Goal: Information Seeking & Learning: Compare options

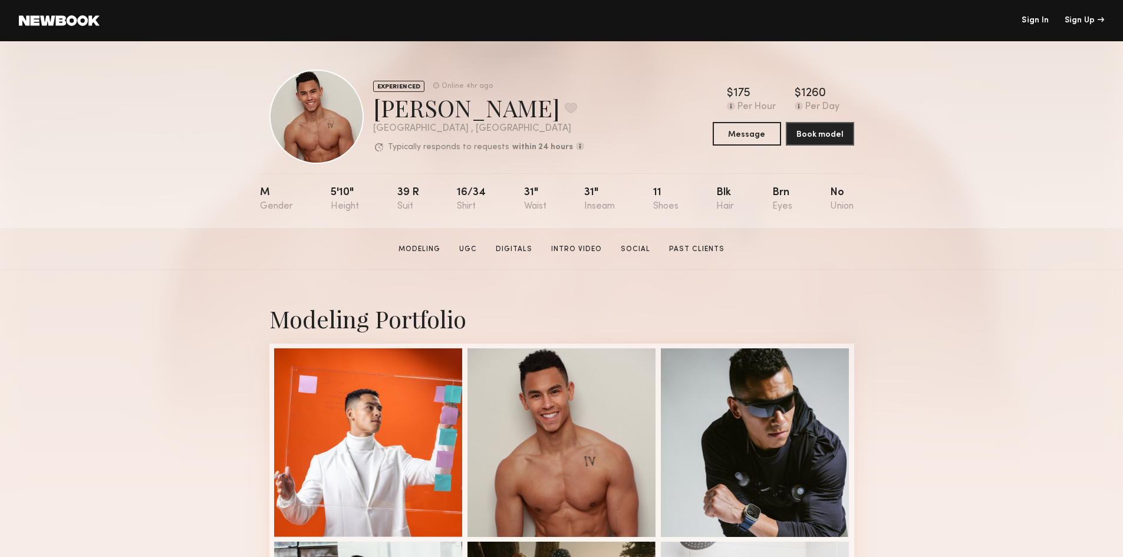
click at [409, 87] on div "EXPERIENCED" at bounding box center [398, 86] width 51 height 11
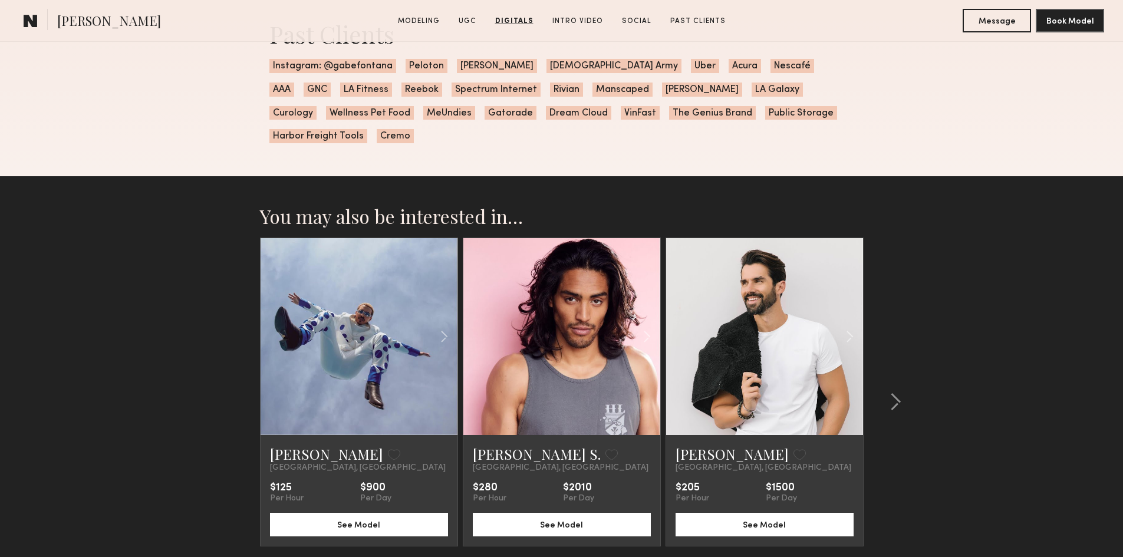
scroll to position [3266, 0]
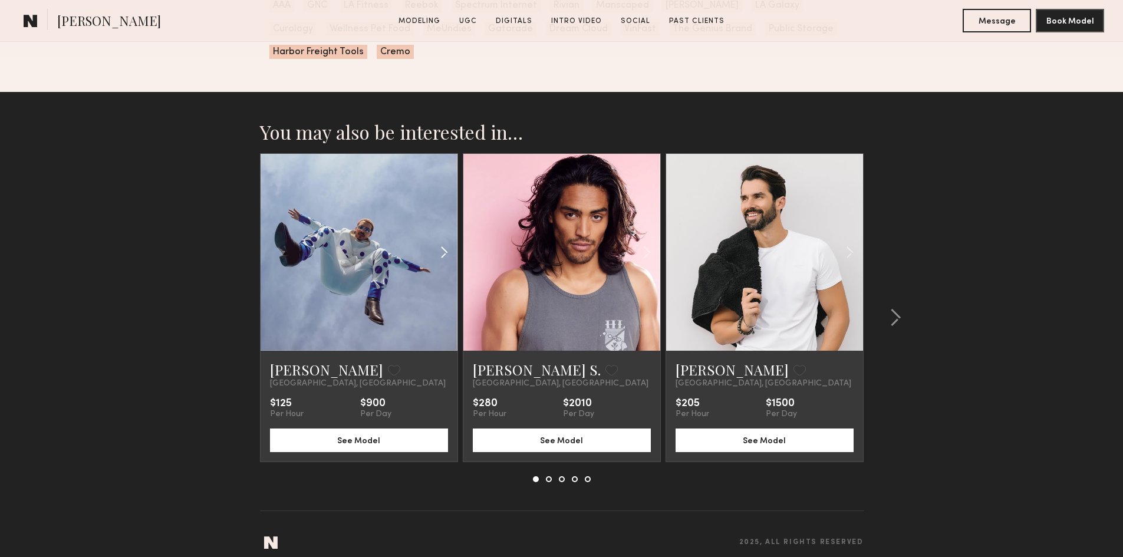
click at [441, 241] on common-icon at bounding box center [444, 252] width 17 height 22
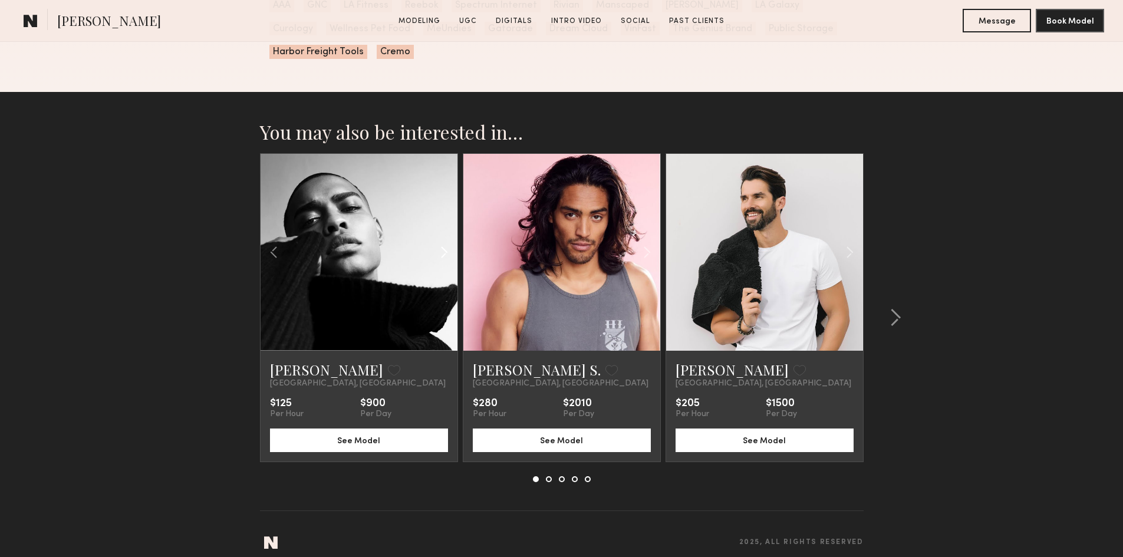
click at [443, 241] on common-icon at bounding box center [444, 252] width 17 height 22
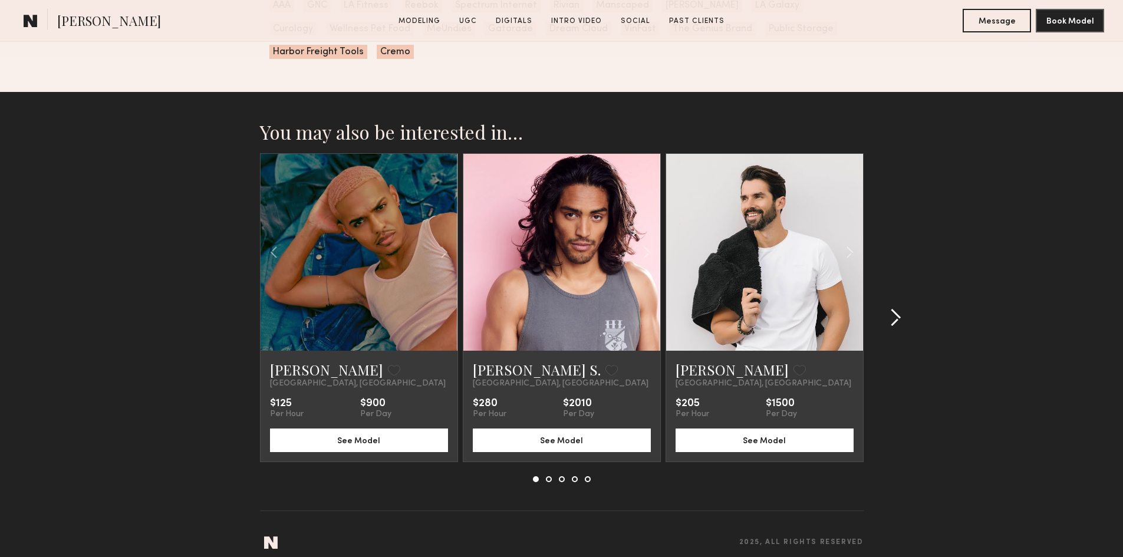
click at [895, 308] on common-icon at bounding box center [896, 317] width 12 height 19
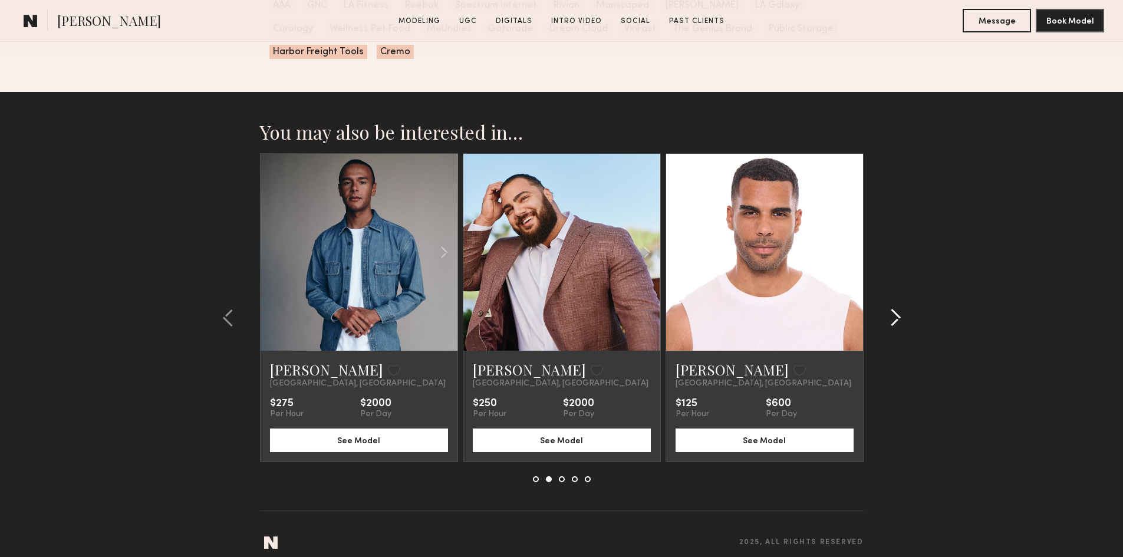
click at [887, 308] on button at bounding box center [892, 317] width 19 height 19
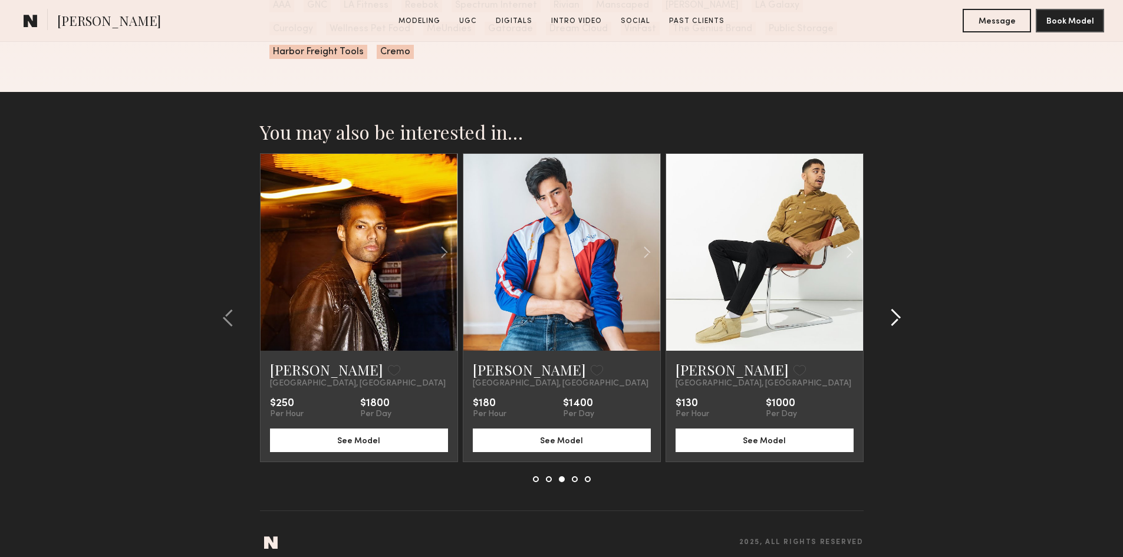
click at [887, 308] on button at bounding box center [892, 317] width 19 height 19
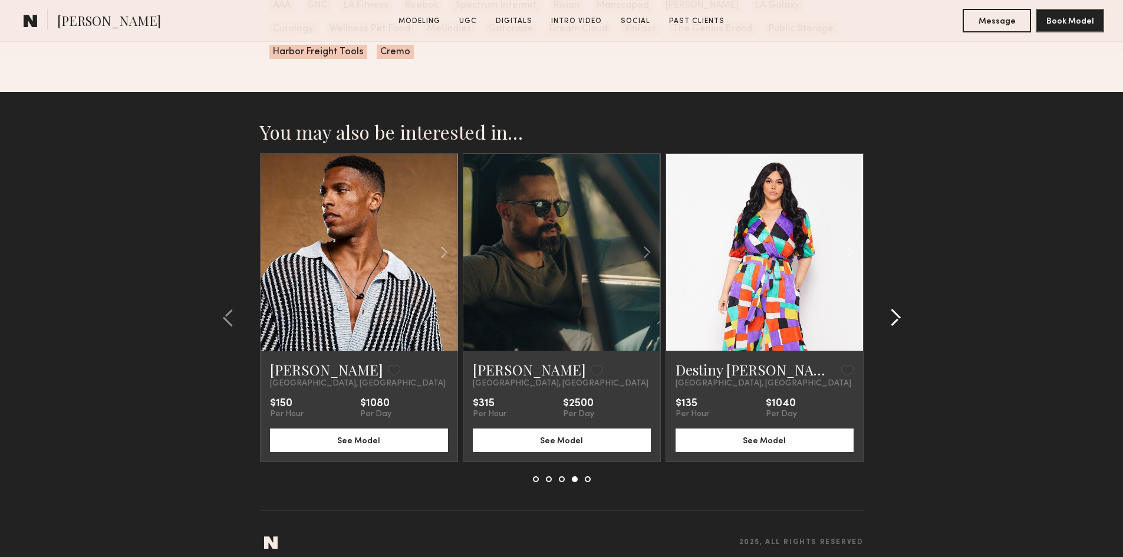
click at [887, 308] on button at bounding box center [892, 317] width 19 height 19
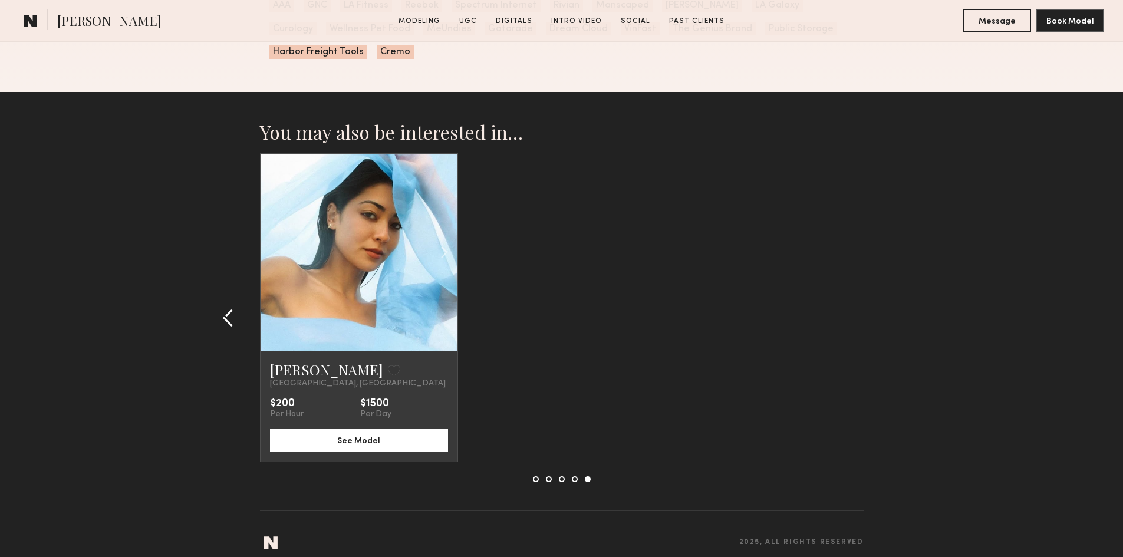
click at [226, 295] on div at bounding box center [231, 317] width 57 height 329
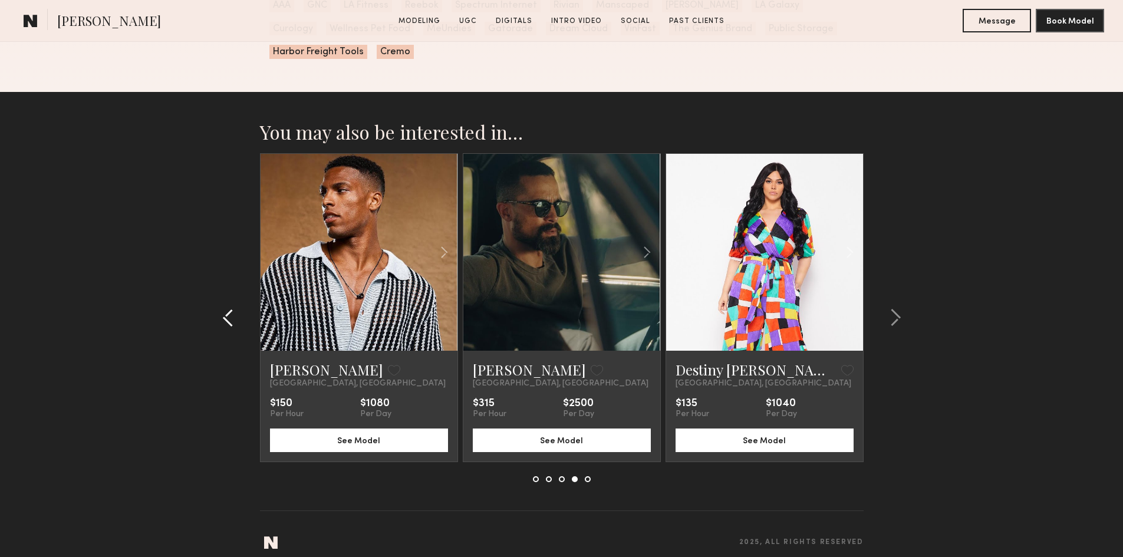
click at [226, 295] on div at bounding box center [231, 317] width 57 height 329
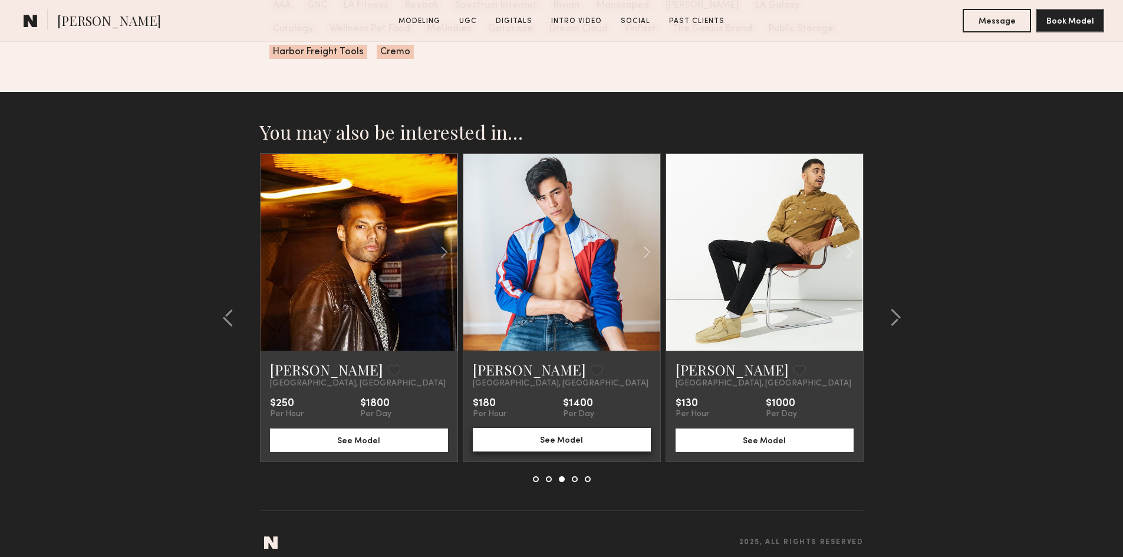
click at [540, 429] on button "See Model" at bounding box center [562, 440] width 178 height 24
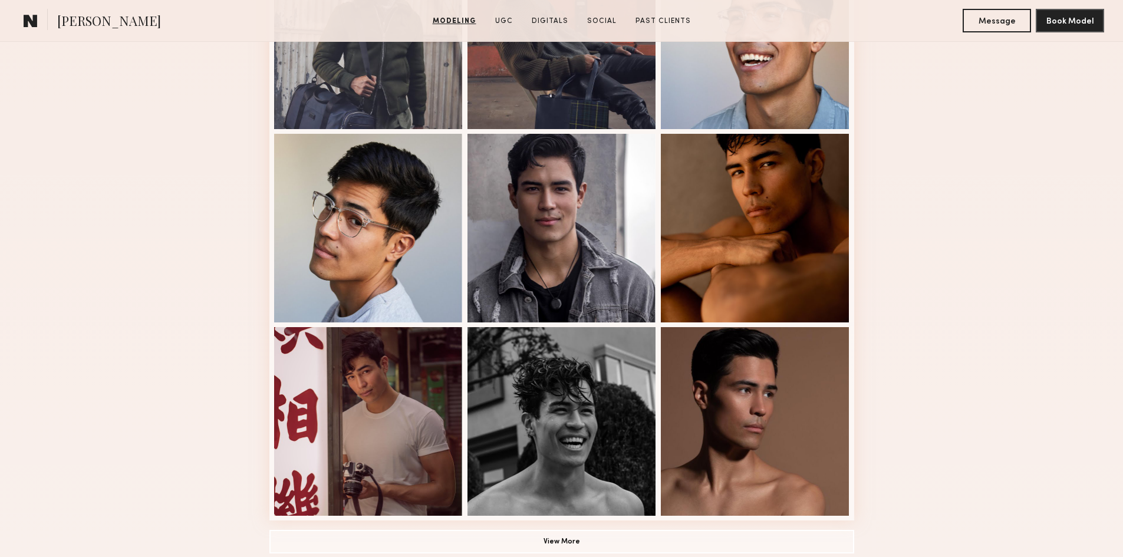
scroll to position [707, 0]
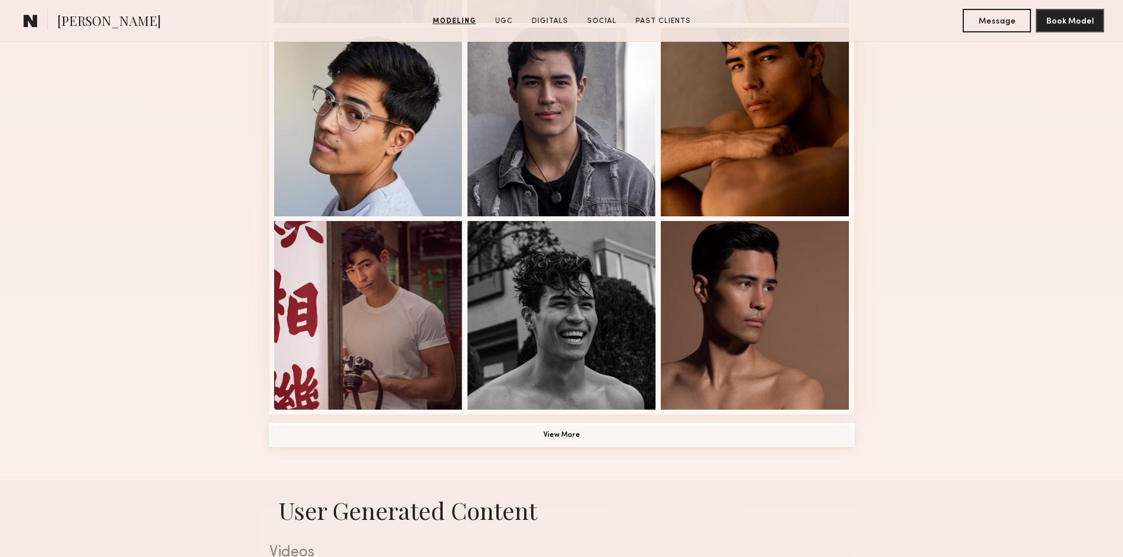
click at [607, 440] on button "View More" at bounding box center [561, 435] width 585 height 24
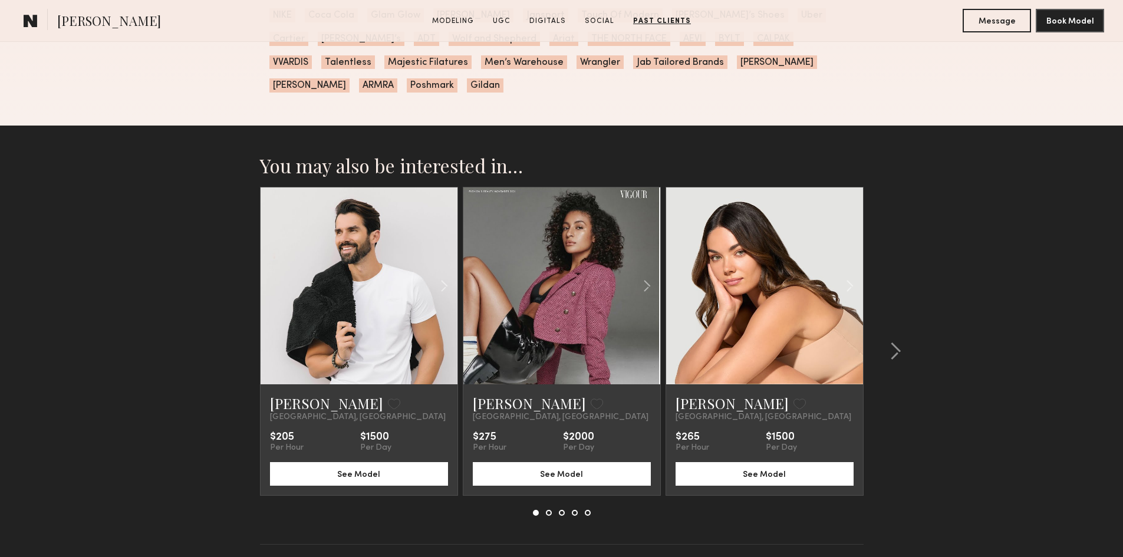
scroll to position [3397, 0]
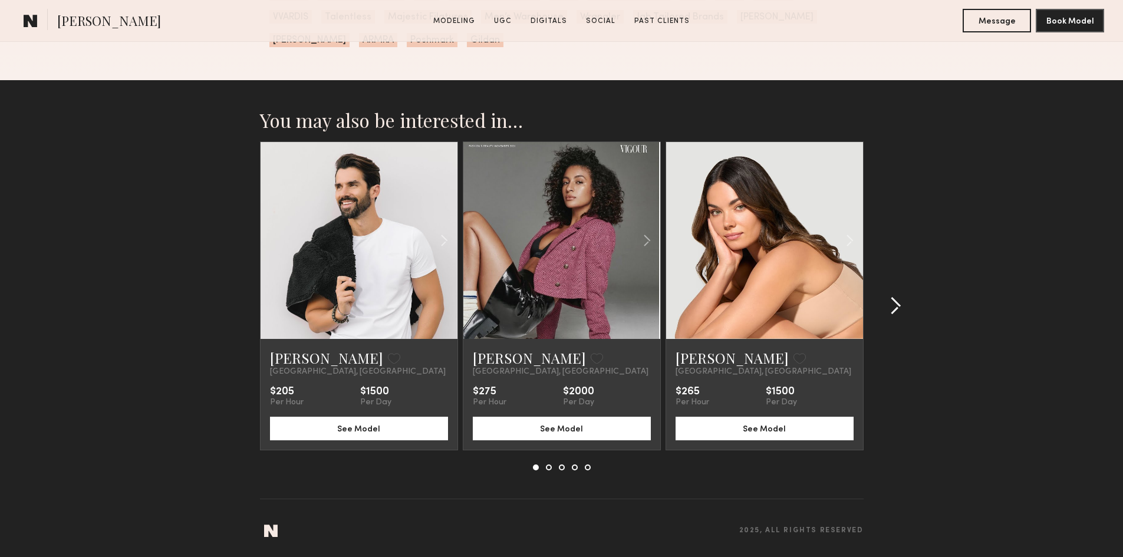
click at [897, 305] on common-icon at bounding box center [896, 306] width 12 height 19
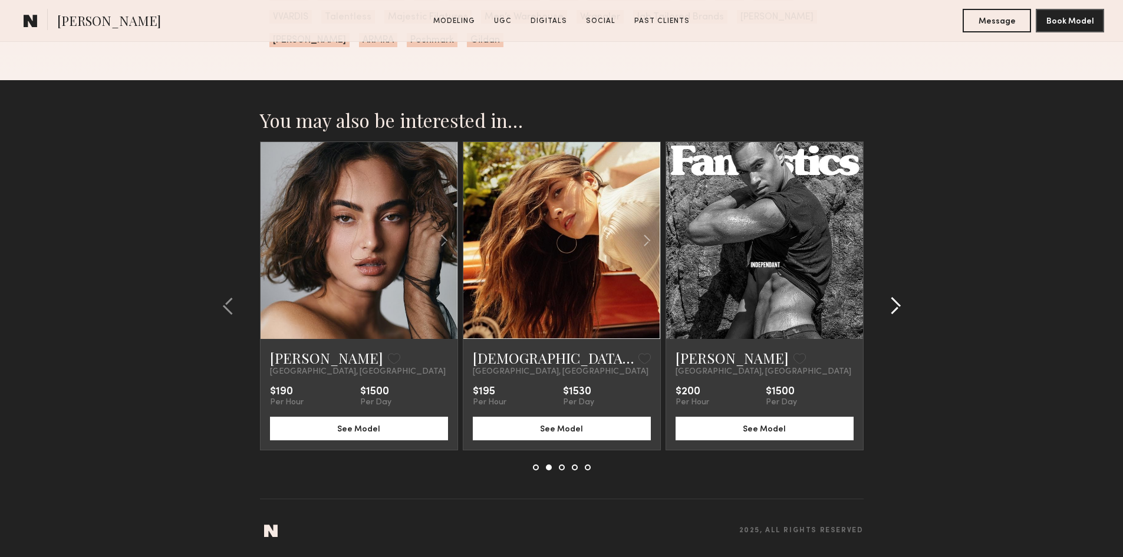
click at [897, 305] on common-icon at bounding box center [896, 306] width 12 height 19
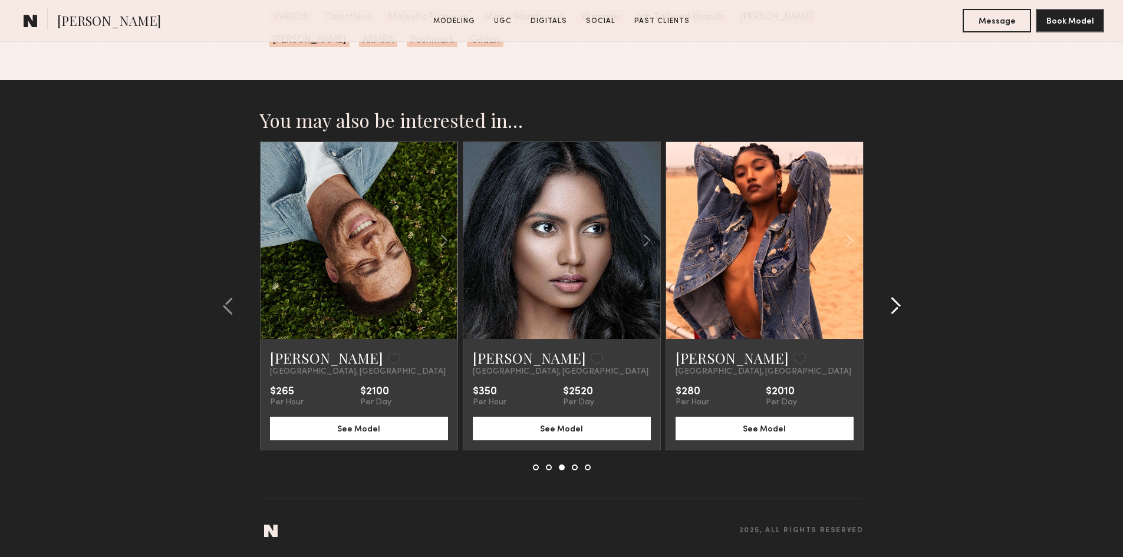
click at [897, 305] on common-icon at bounding box center [896, 306] width 12 height 19
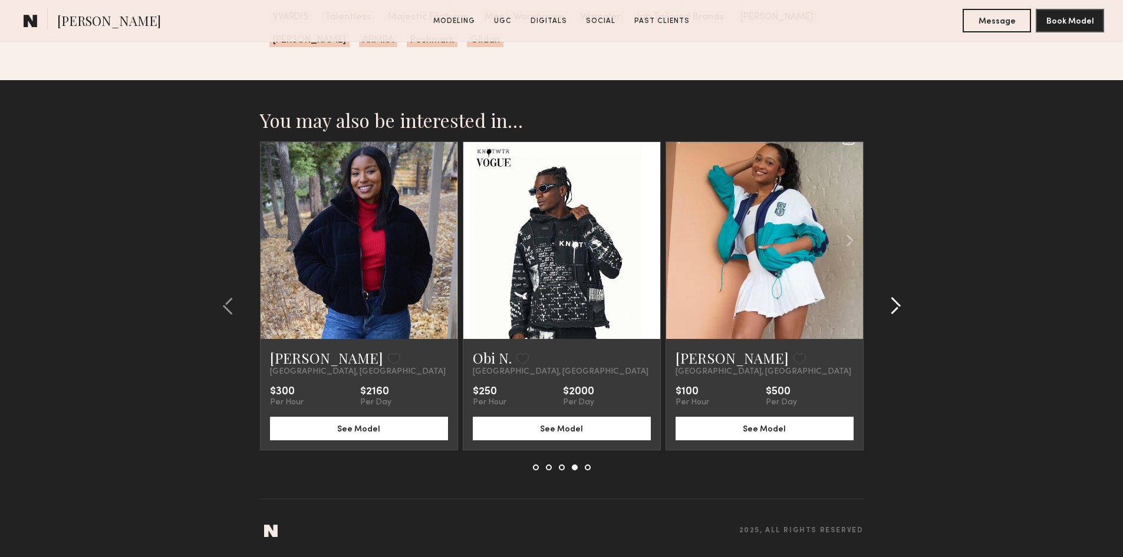
click at [897, 305] on common-icon at bounding box center [896, 306] width 12 height 19
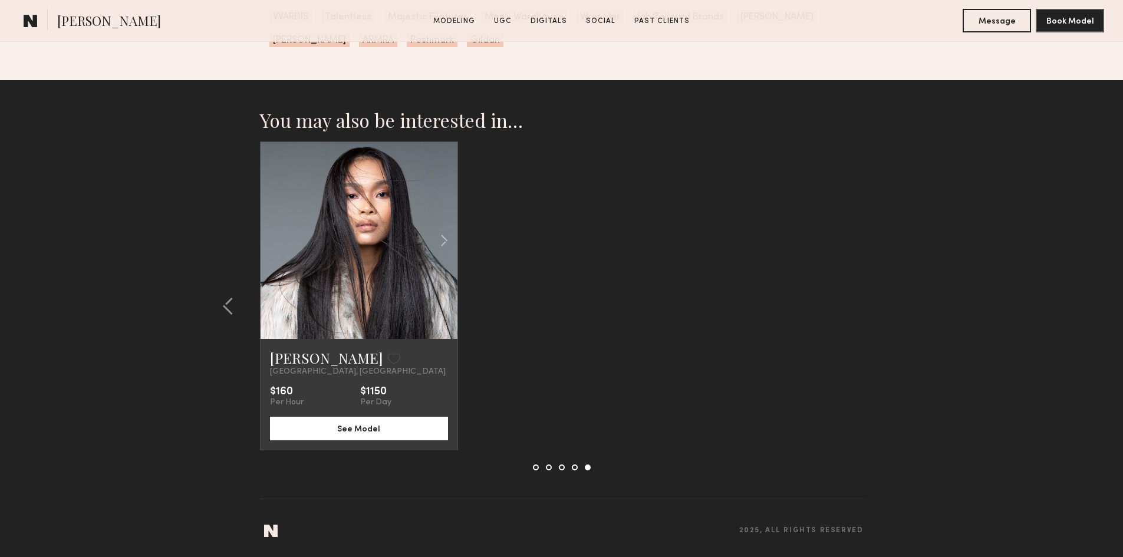
click at [912, 318] on section "You may also be interested in… Nikola M. Favorite Los Angeles, CA $205 Per Hour…" at bounding box center [561, 318] width 1123 height 477
click at [236, 306] on button at bounding box center [231, 306] width 19 height 19
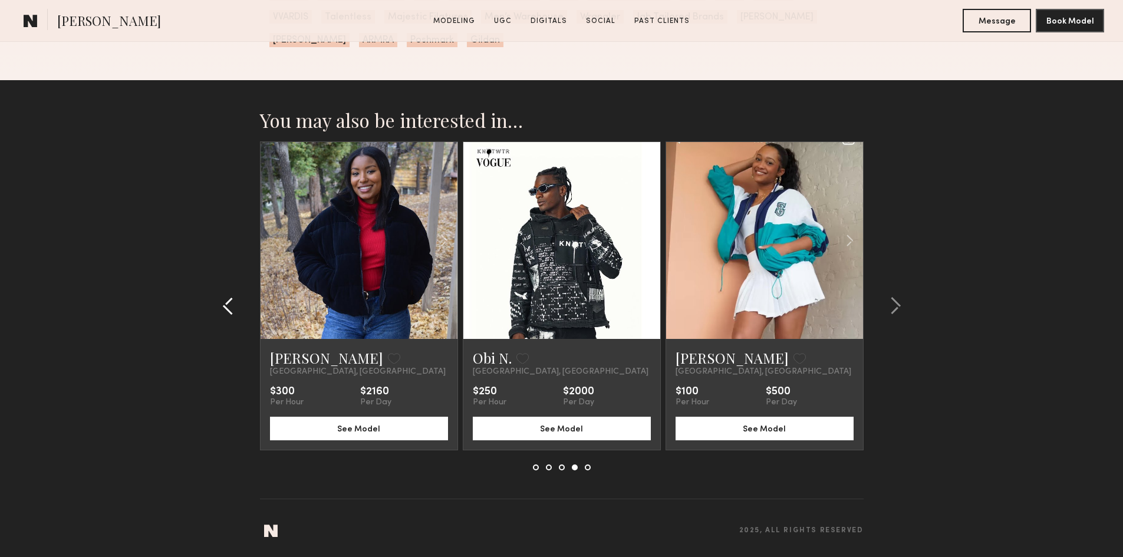
click at [229, 308] on common-icon at bounding box center [228, 306] width 12 height 19
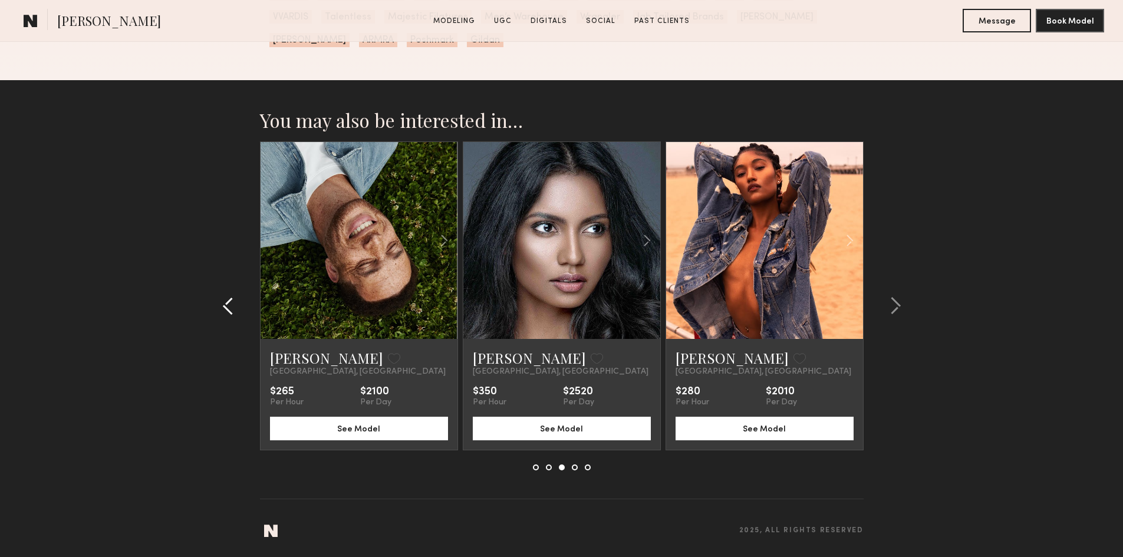
click at [229, 308] on common-icon at bounding box center [228, 306] width 12 height 19
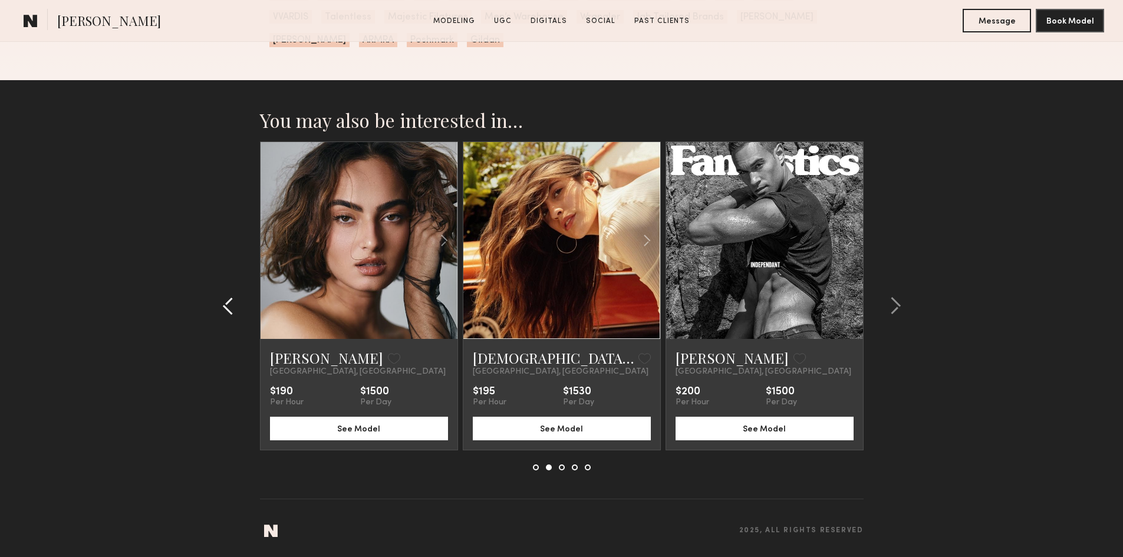
click at [229, 308] on common-icon at bounding box center [228, 306] width 12 height 19
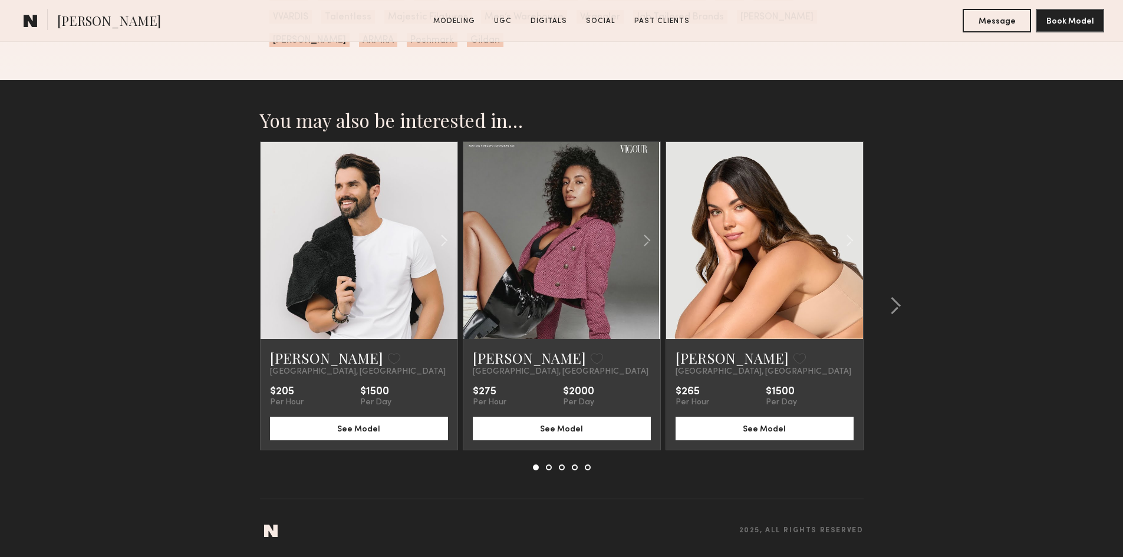
click at [229, 308] on section "You may also be interested in… Nikola M. Favorite Los Angeles, CA $205 Per Hour…" at bounding box center [561, 318] width 1123 height 477
click at [900, 307] on common-icon at bounding box center [896, 306] width 12 height 19
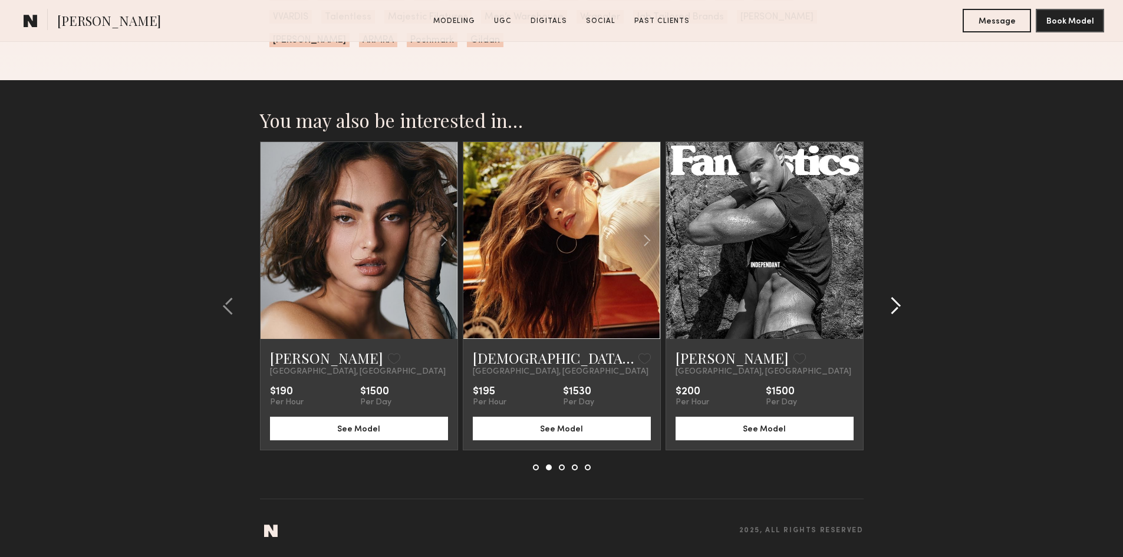
click at [900, 307] on common-icon at bounding box center [896, 306] width 12 height 19
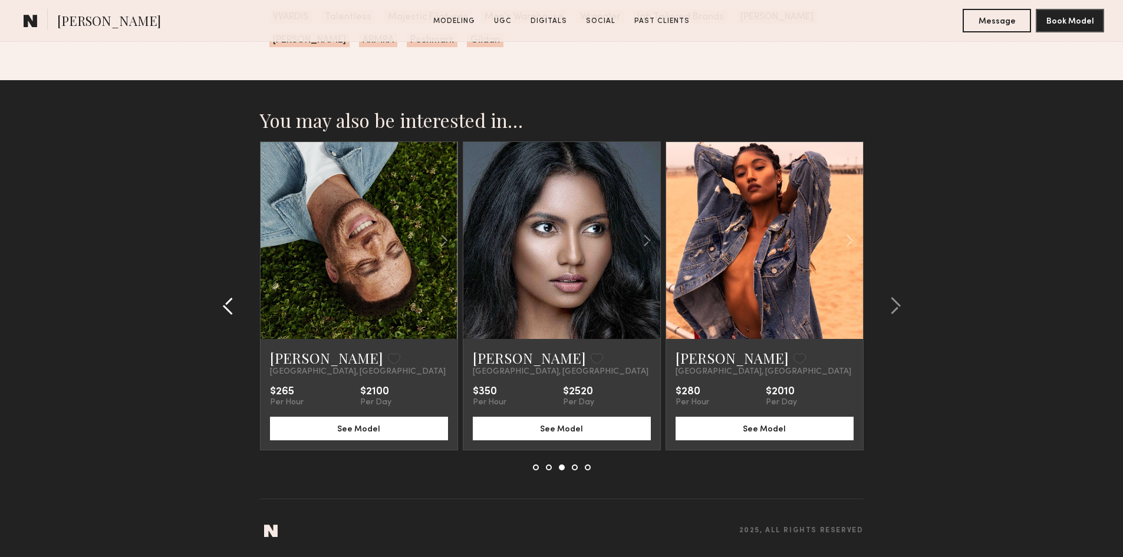
click at [237, 300] on button at bounding box center [231, 306] width 19 height 19
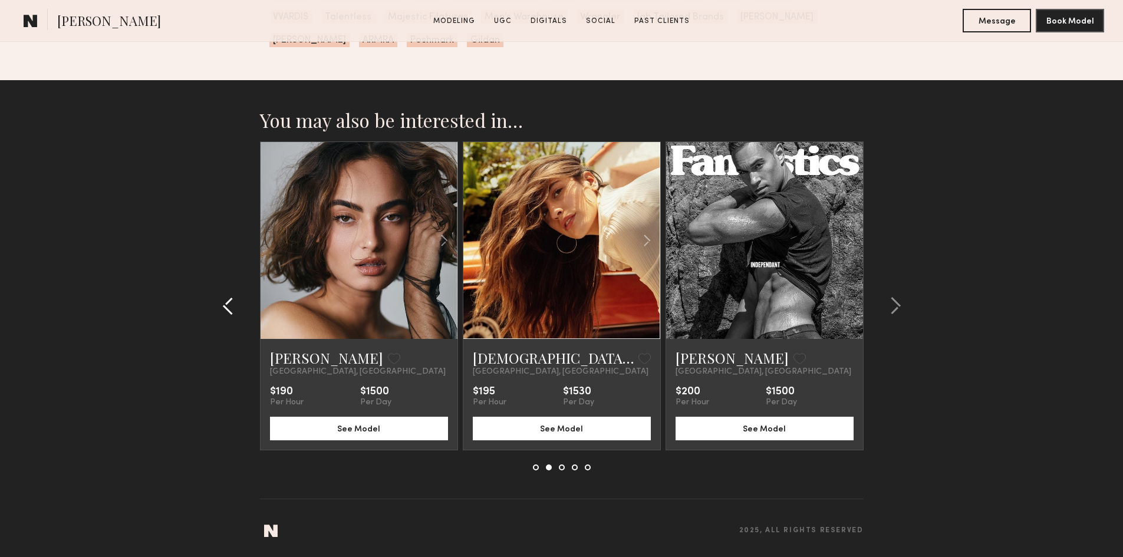
click at [237, 300] on button at bounding box center [231, 306] width 19 height 19
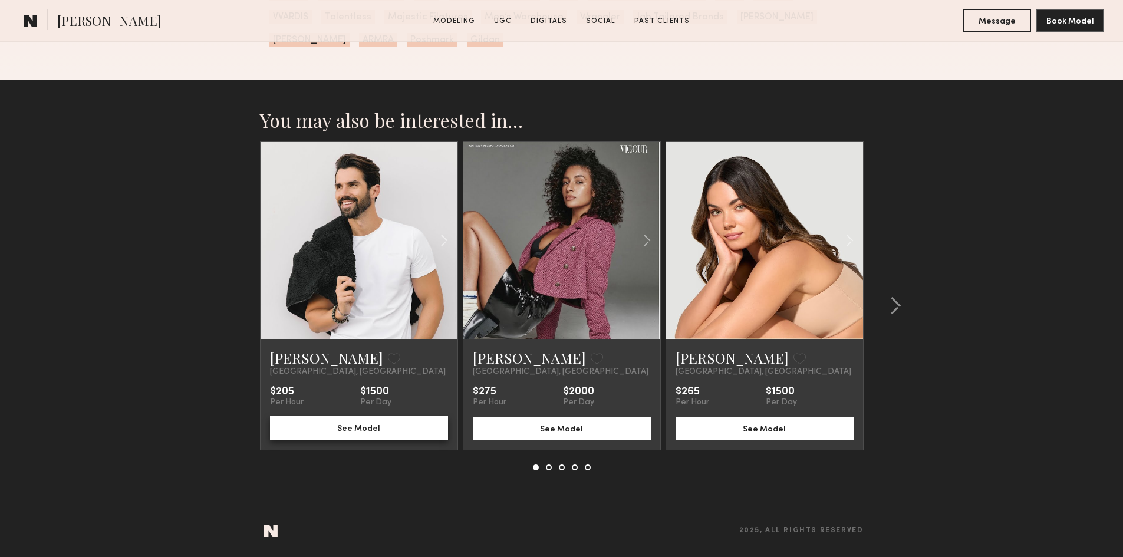
click at [371, 423] on button "See Model" at bounding box center [359, 428] width 178 height 24
click at [905, 303] on div at bounding box center [892, 305] width 57 height 329
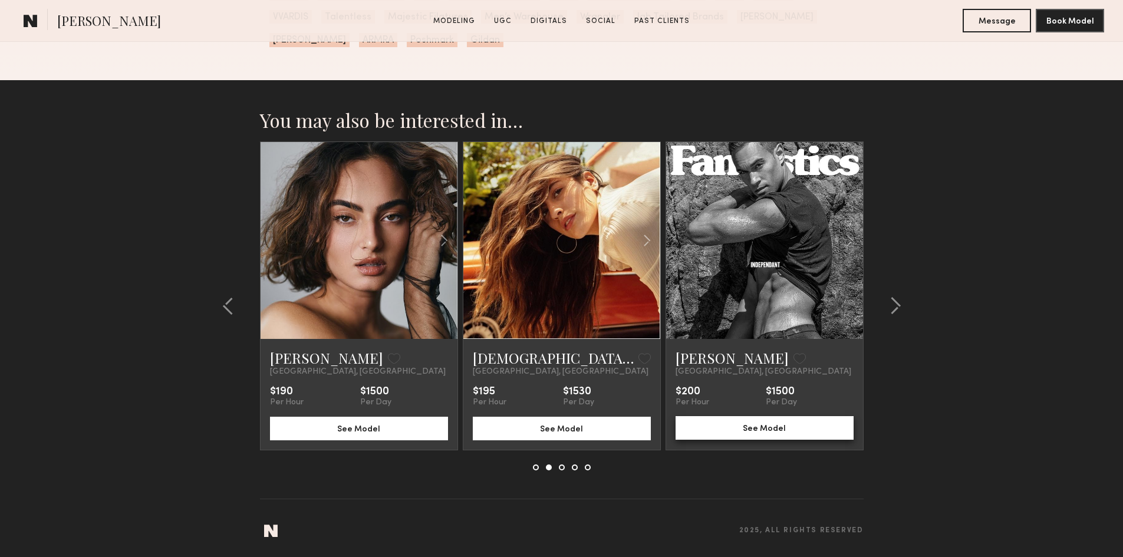
click at [775, 427] on button "See Model" at bounding box center [765, 428] width 178 height 24
click at [888, 302] on button at bounding box center [892, 306] width 19 height 19
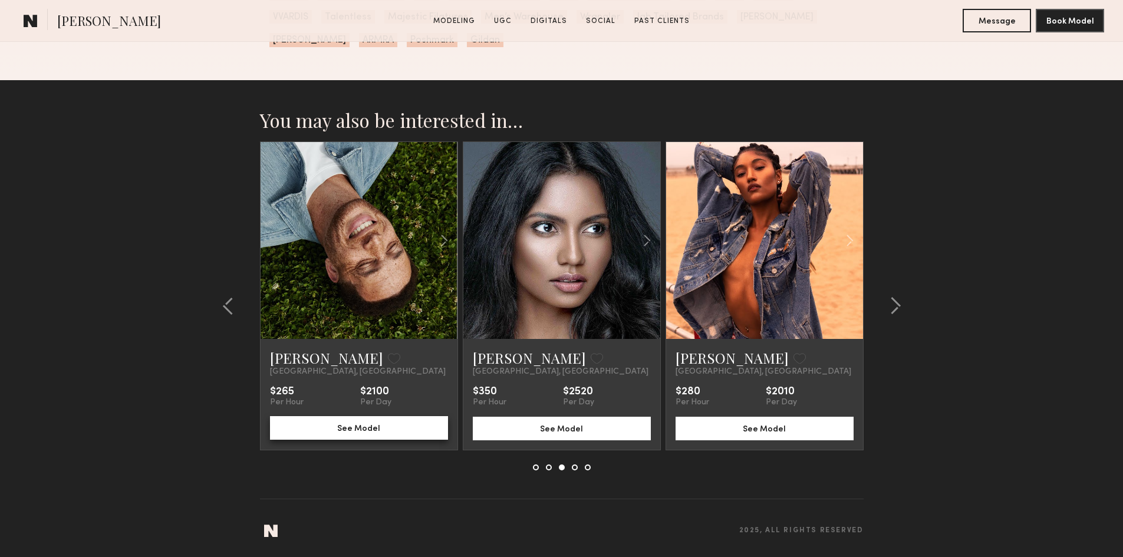
click at [325, 434] on button "See Model" at bounding box center [359, 428] width 178 height 24
click at [904, 298] on div at bounding box center [892, 305] width 57 height 329
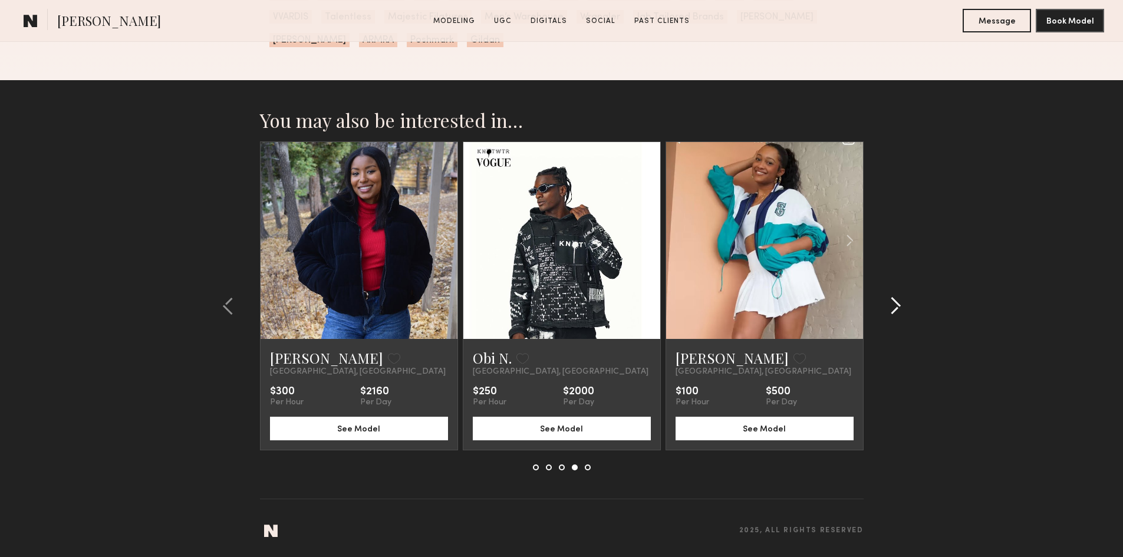
click at [904, 298] on div at bounding box center [892, 305] width 57 height 329
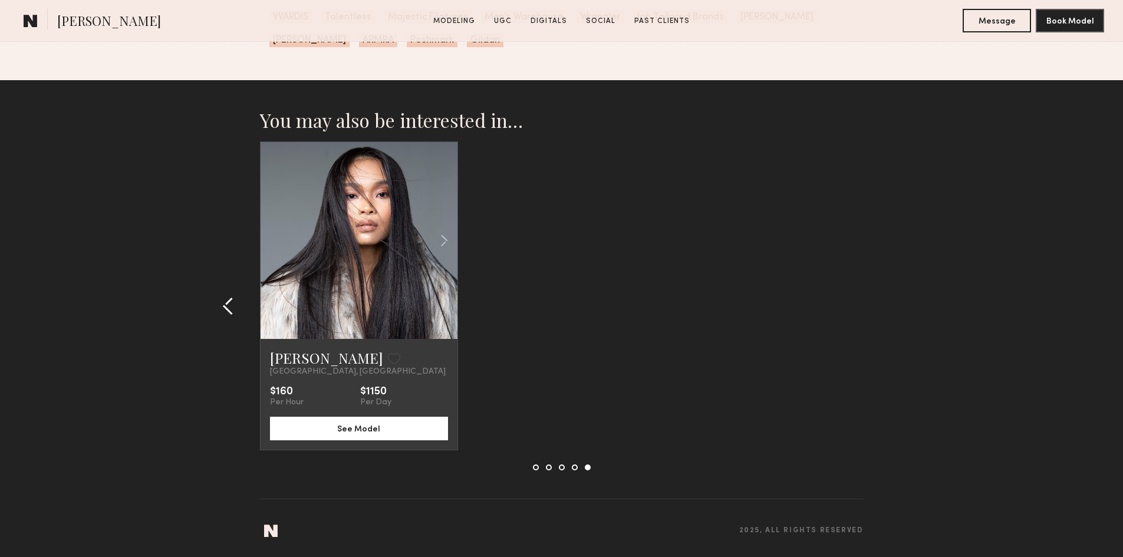
click at [240, 301] on button at bounding box center [231, 306] width 19 height 19
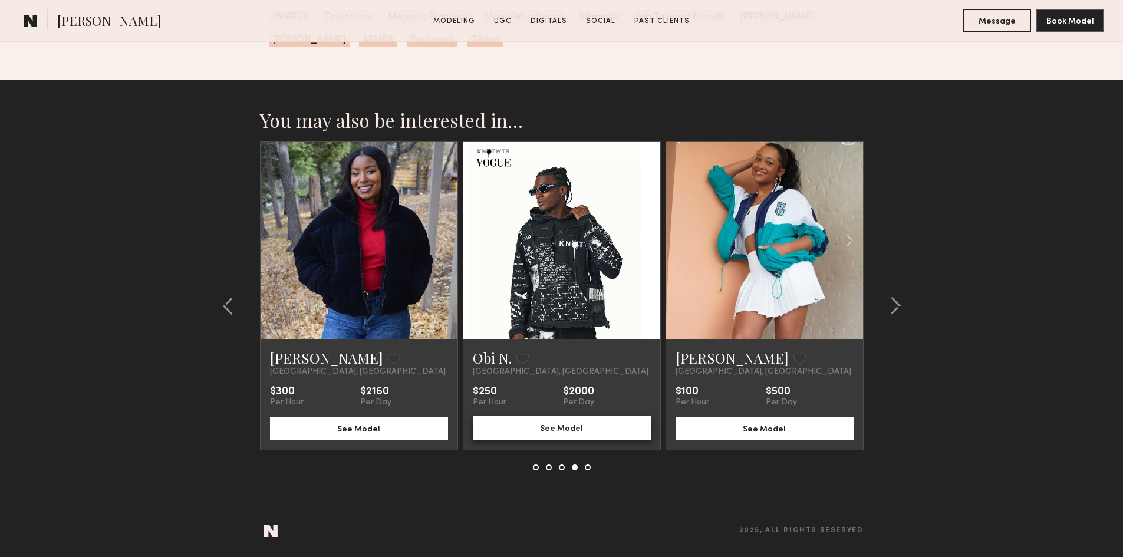
click at [561, 430] on button "See Model" at bounding box center [562, 428] width 178 height 24
click at [509, 423] on button "See Model" at bounding box center [562, 428] width 178 height 24
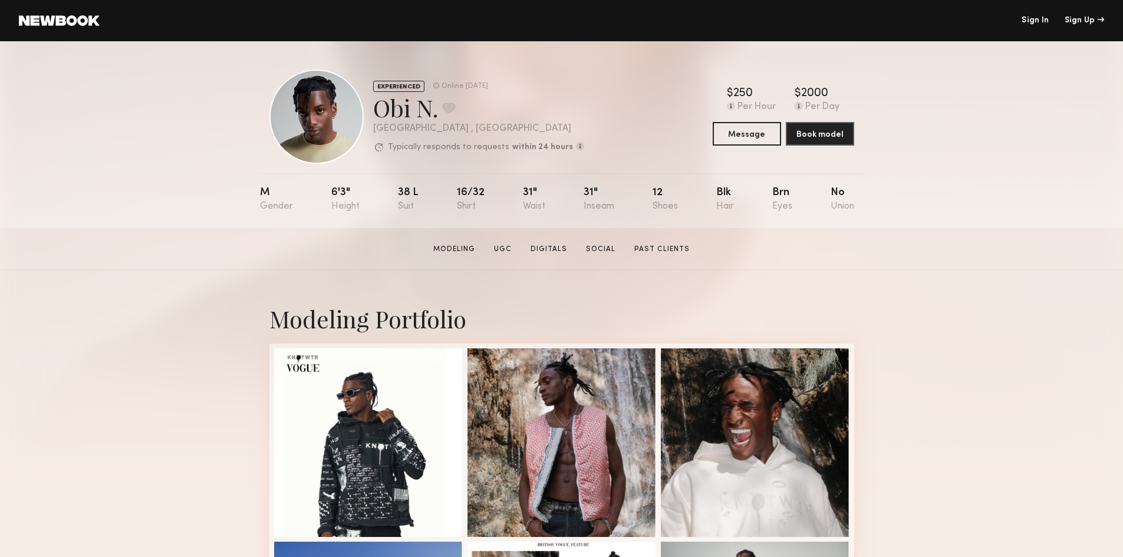
click at [60, 22] on link at bounding box center [59, 20] width 81 height 11
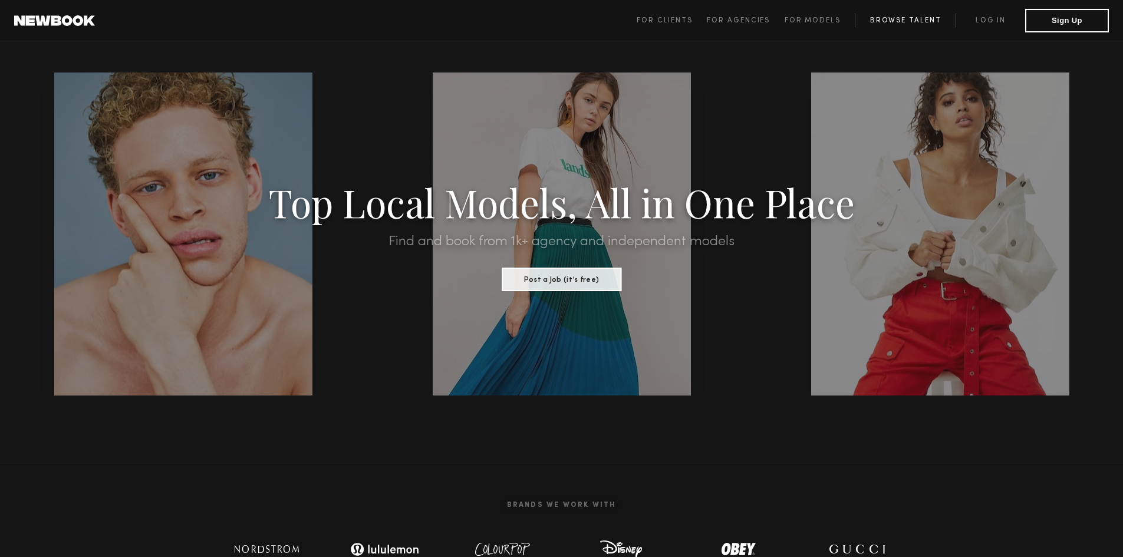
click at [922, 23] on link "Browse Talent" at bounding box center [905, 21] width 101 height 14
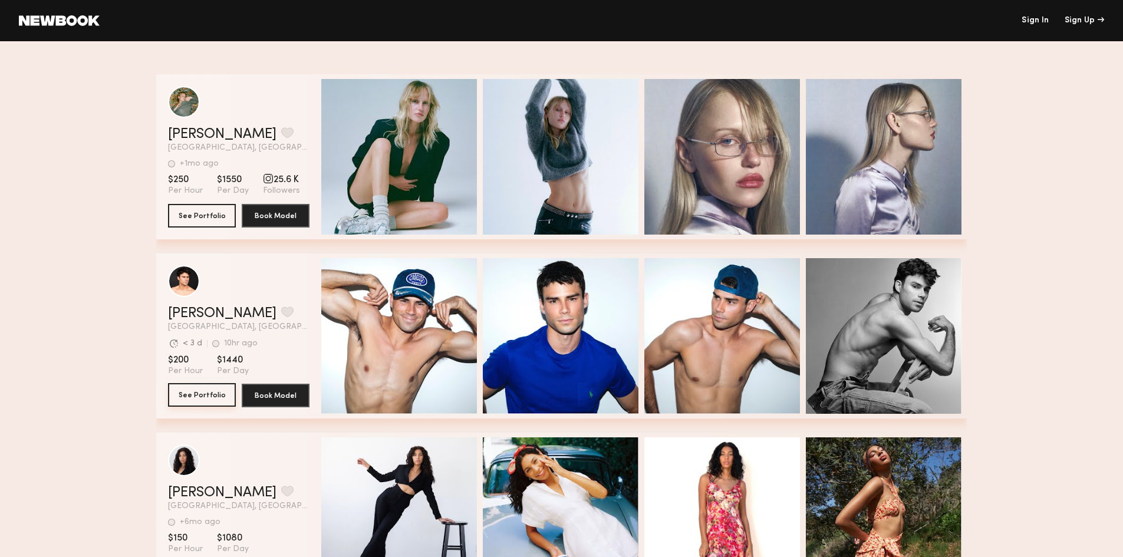
click at [226, 403] on button "See Portfolio" at bounding box center [202, 395] width 68 height 24
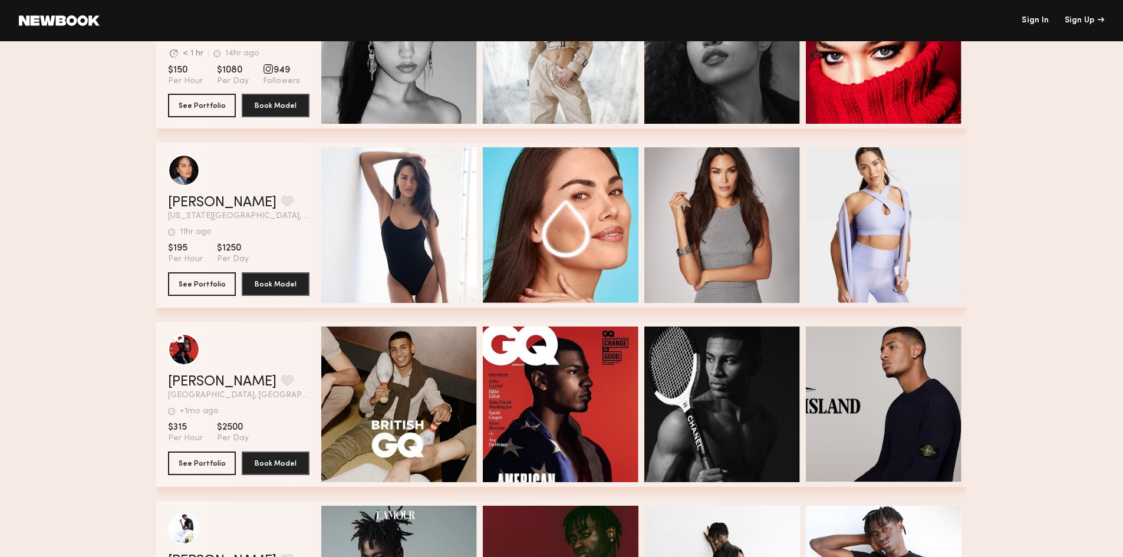
scroll to position [766, 0]
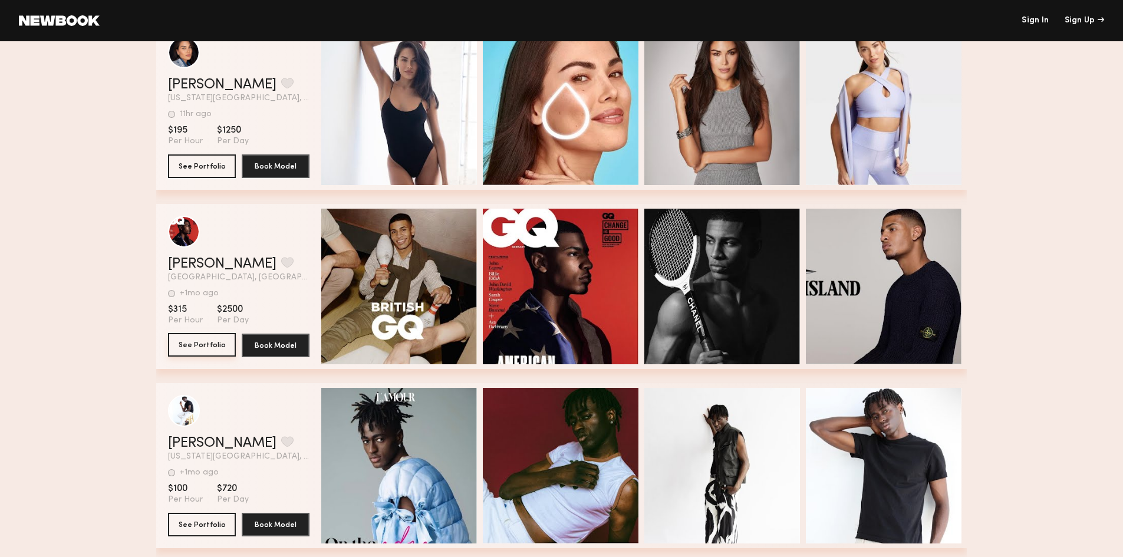
click at [214, 345] on button "See Portfolio" at bounding box center [202, 345] width 68 height 24
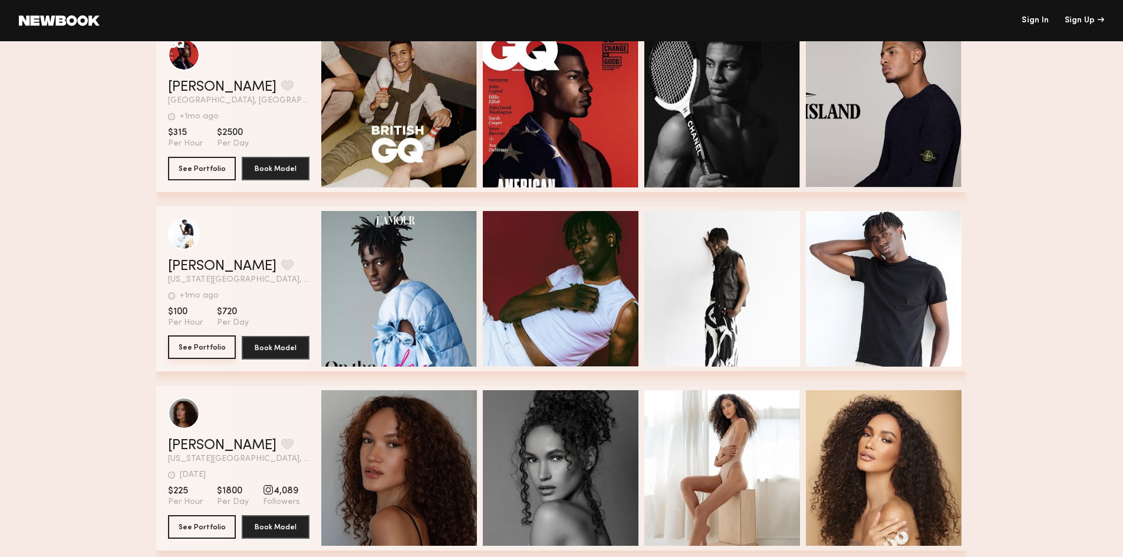
click at [191, 349] on button "See Portfolio" at bounding box center [202, 347] width 68 height 24
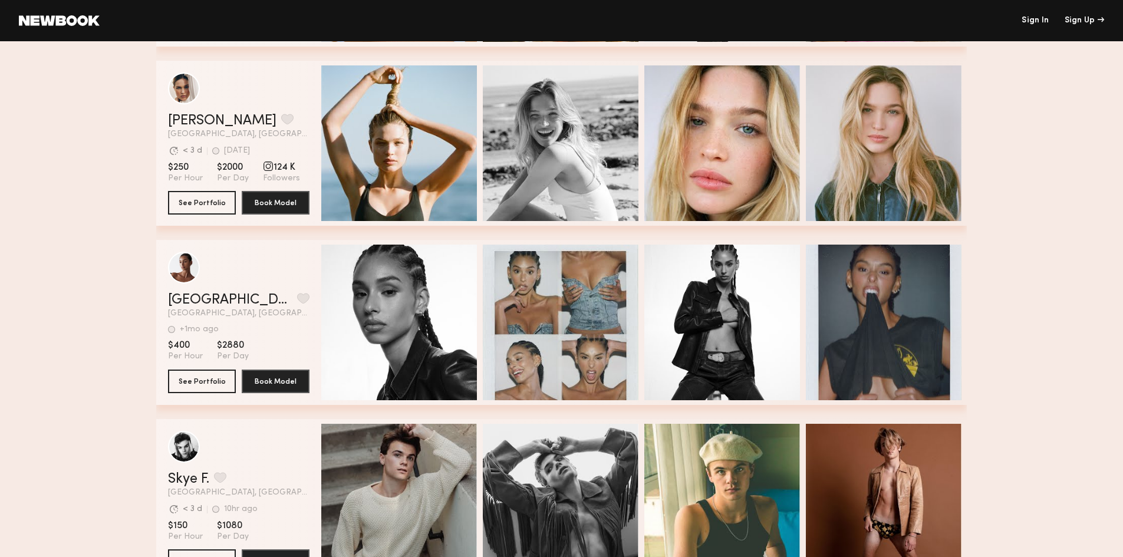
scroll to position [1828, 0]
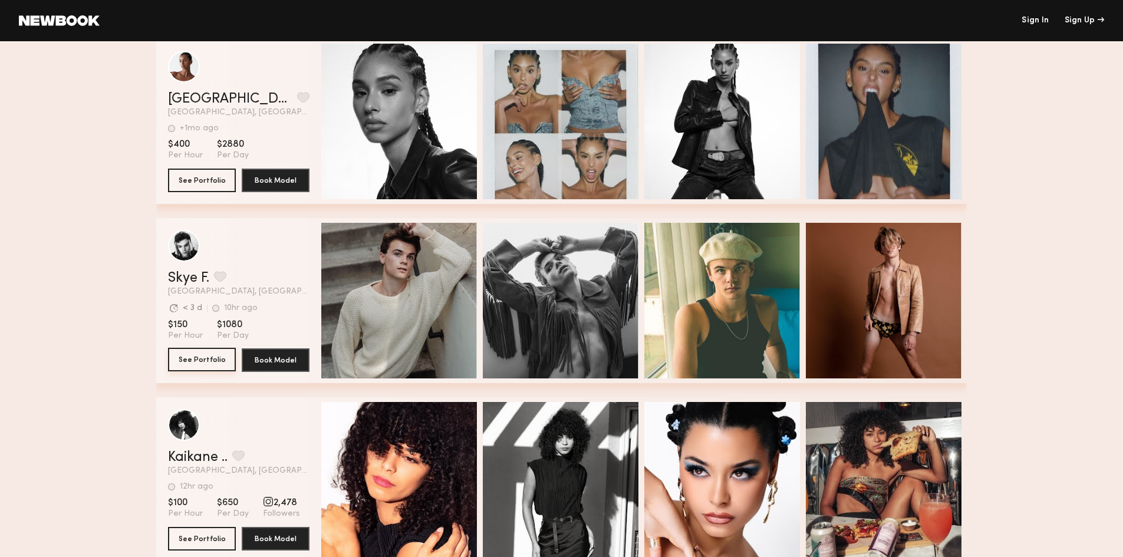
click at [212, 364] on button "See Portfolio" at bounding box center [202, 360] width 68 height 24
click at [210, 357] on button "See Portfolio" at bounding box center [202, 360] width 68 height 24
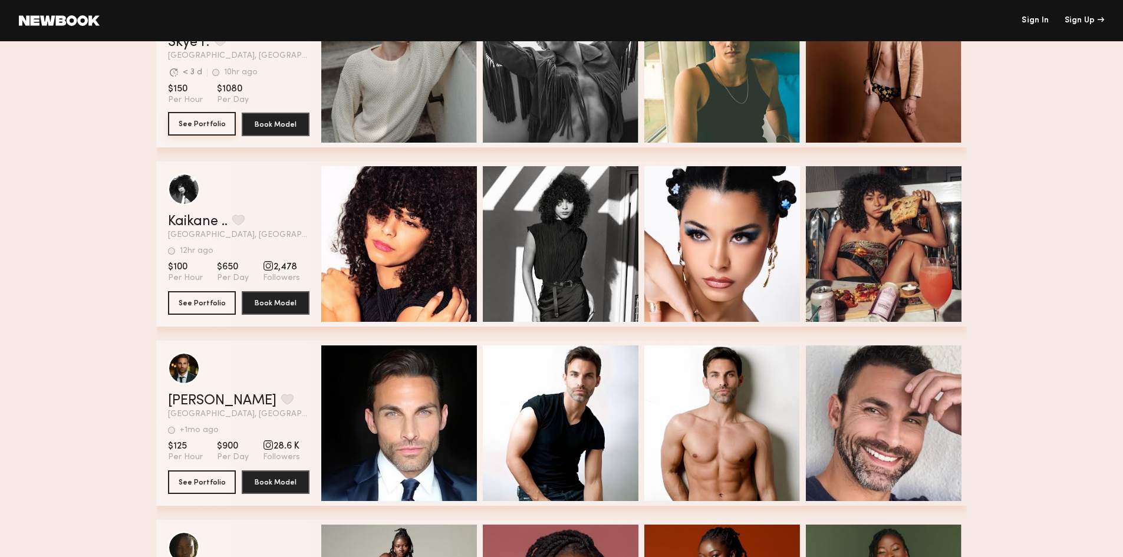
scroll to position [2240, 0]
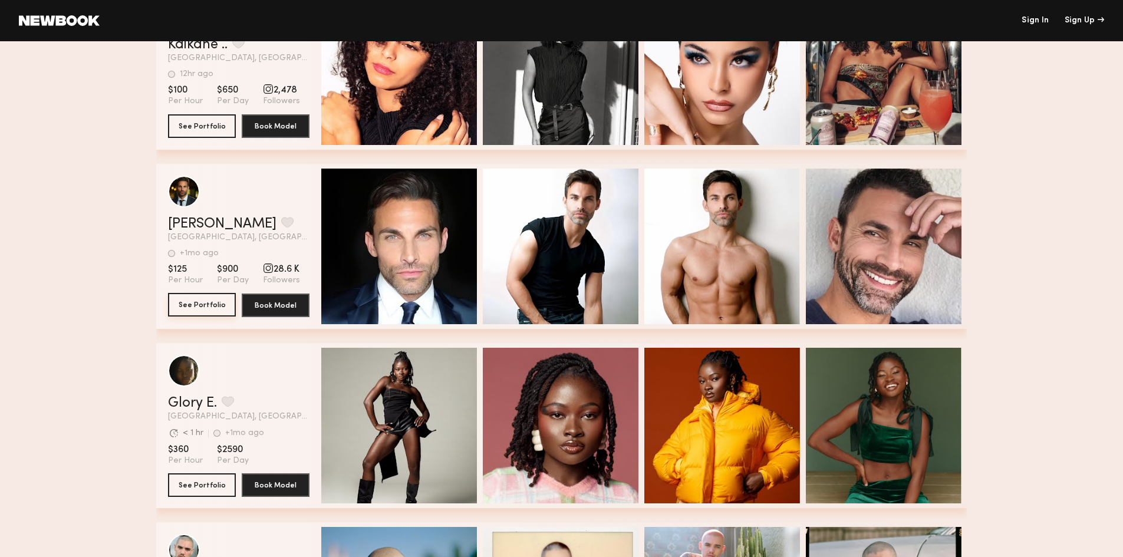
click at [204, 304] on button "See Portfolio" at bounding box center [202, 305] width 68 height 24
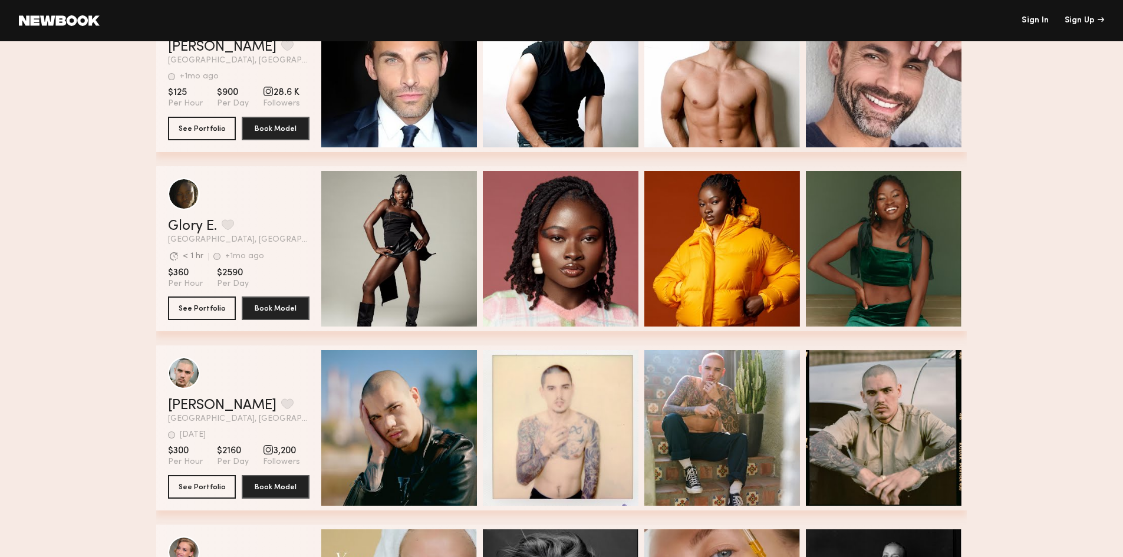
scroll to position [2594, 0]
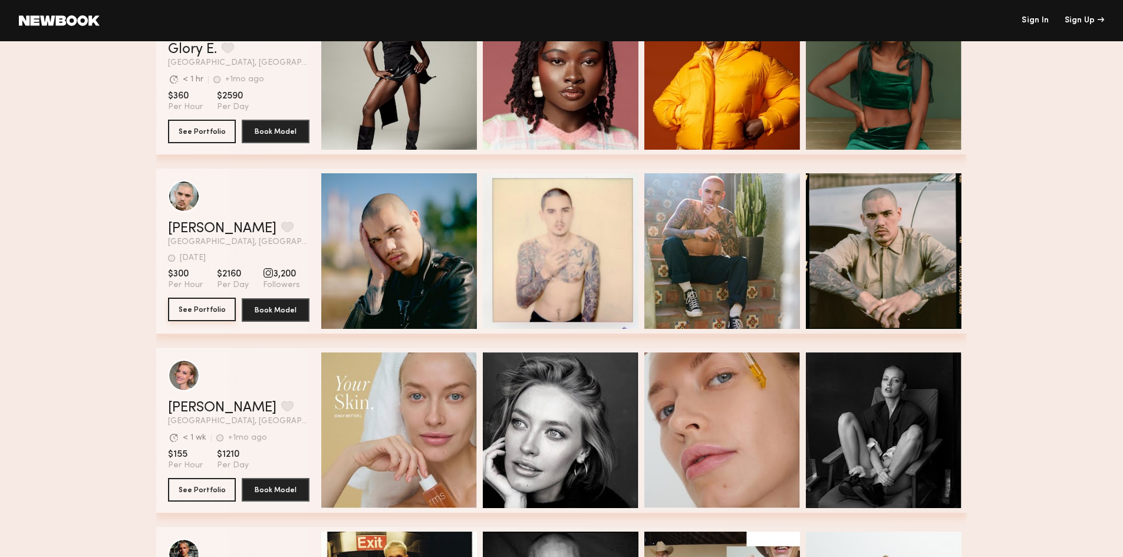
click at [222, 308] on button "See Portfolio" at bounding box center [202, 310] width 68 height 24
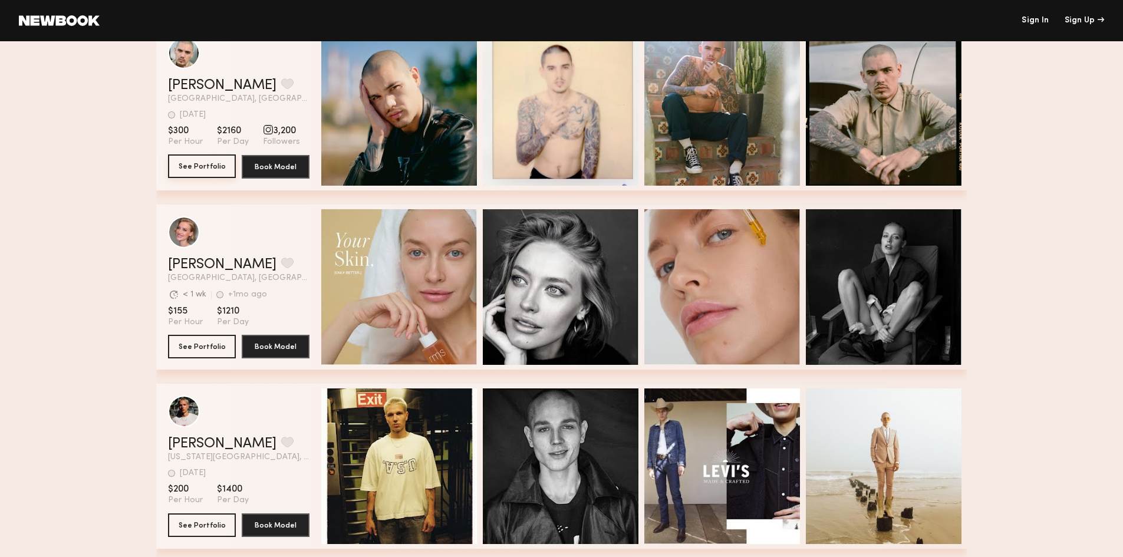
scroll to position [2889, 0]
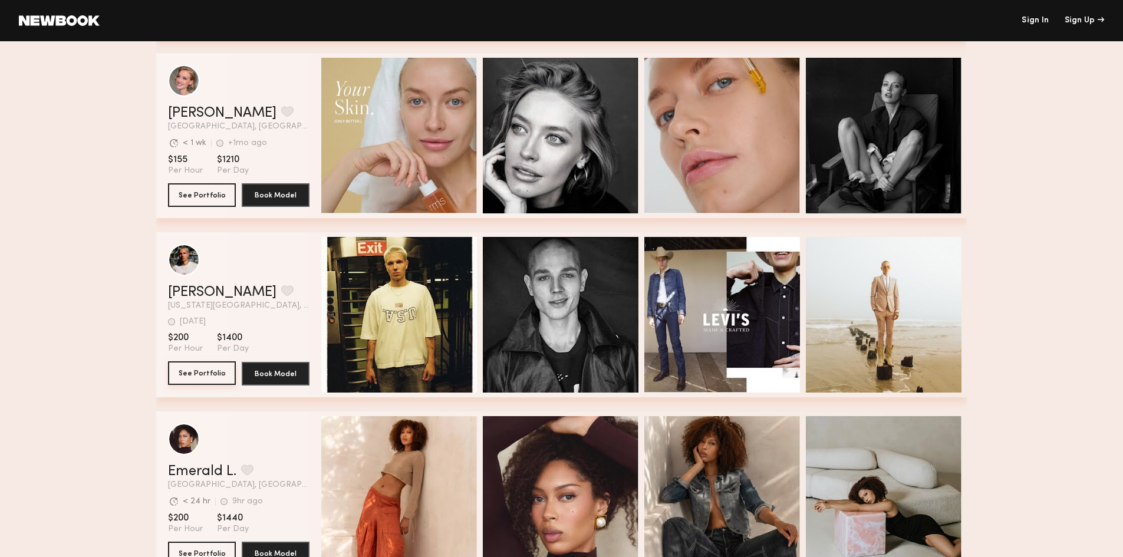
click at [215, 382] on button "See Portfolio" at bounding box center [202, 373] width 68 height 24
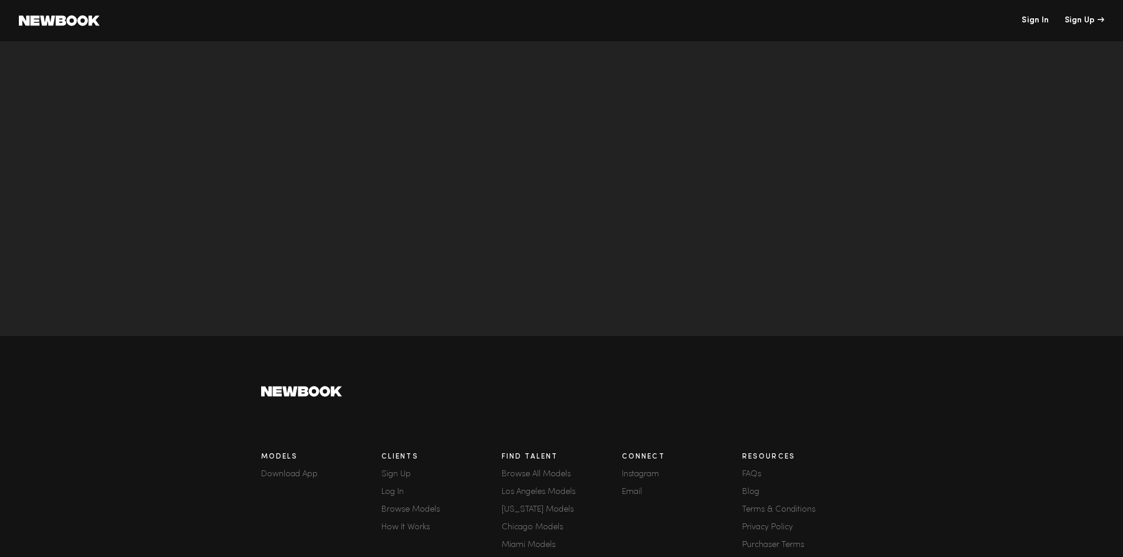
scroll to position [3832, 0]
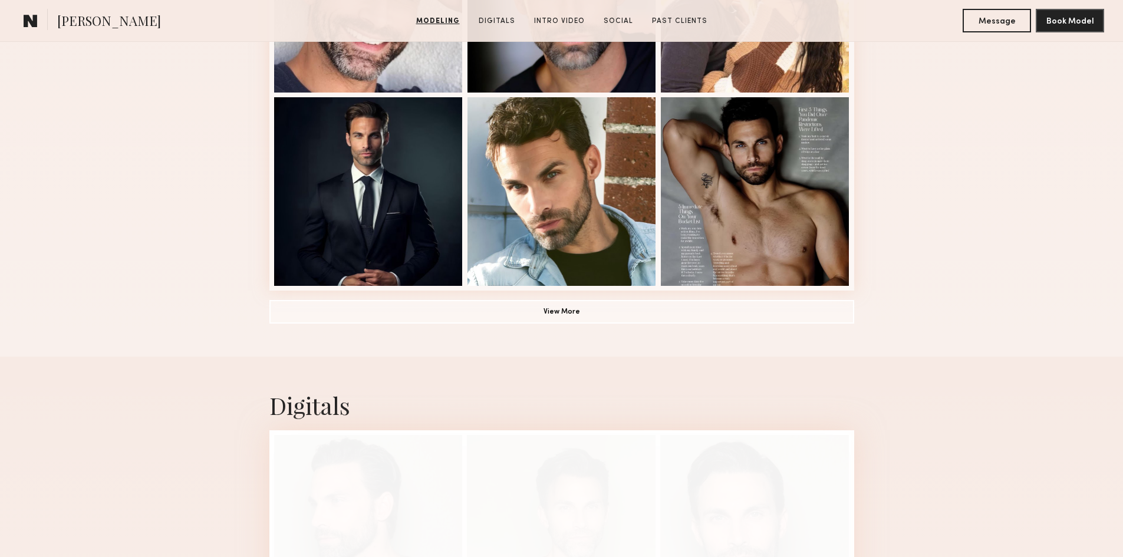
scroll to position [766, 0]
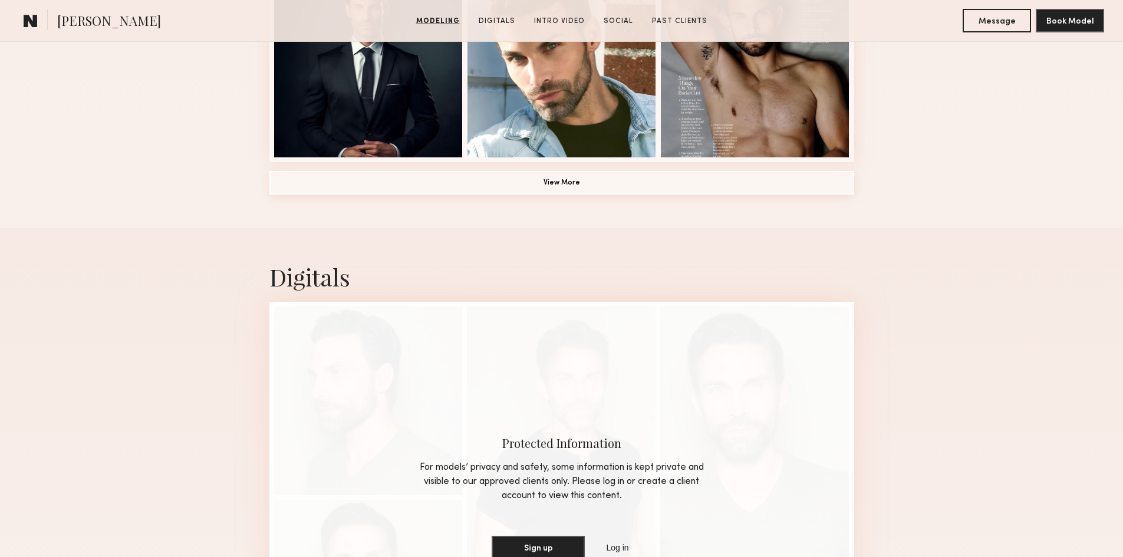
click at [605, 188] on button "View More" at bounding box center [561, 183] width 585 height 24
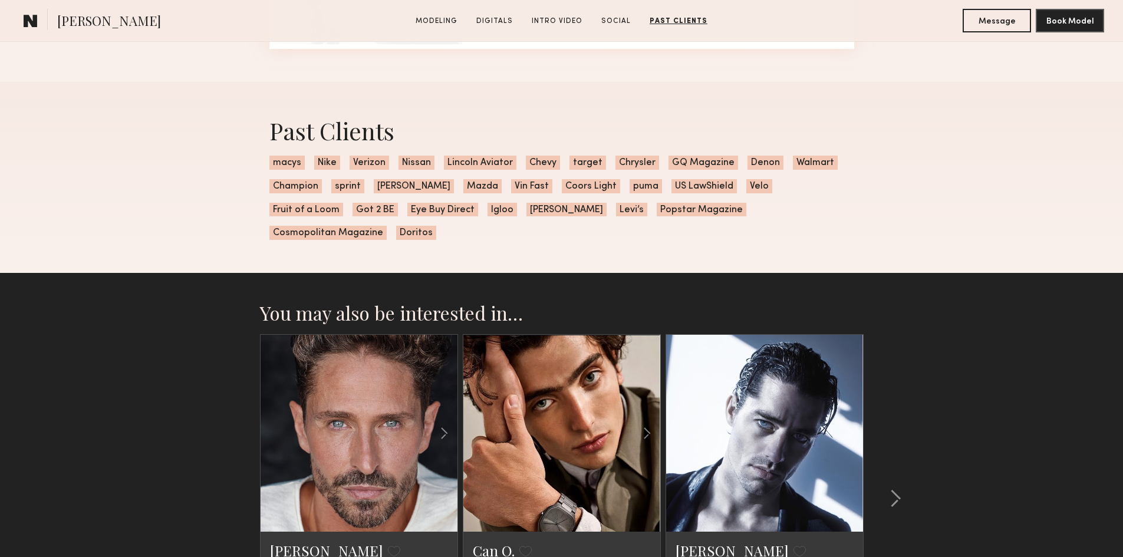
scroll to position [3309, 0]
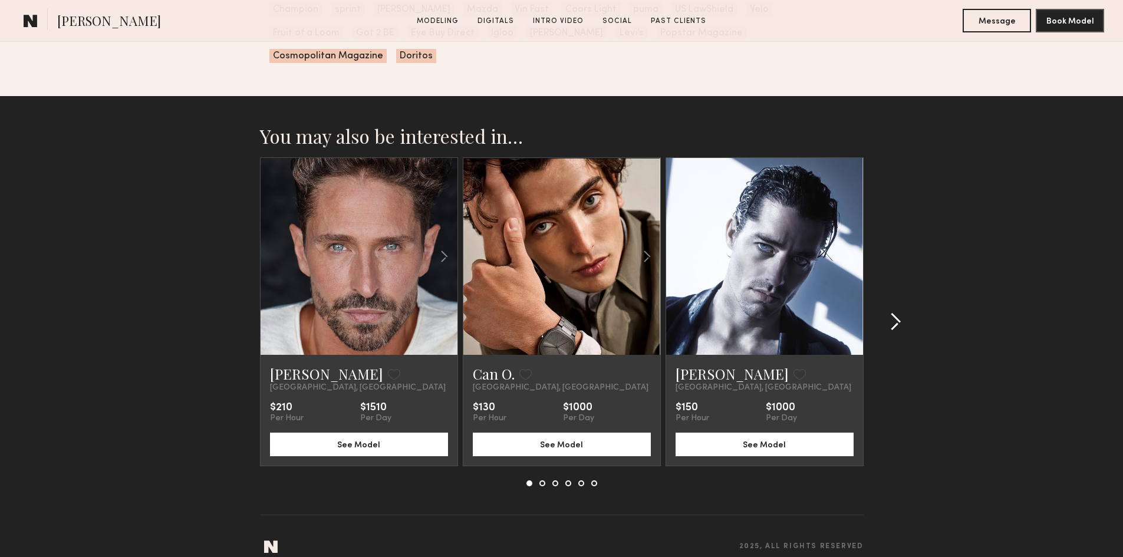
click at [893, 312] on common-icon at bounding box center [896, 321] width 12 height 19
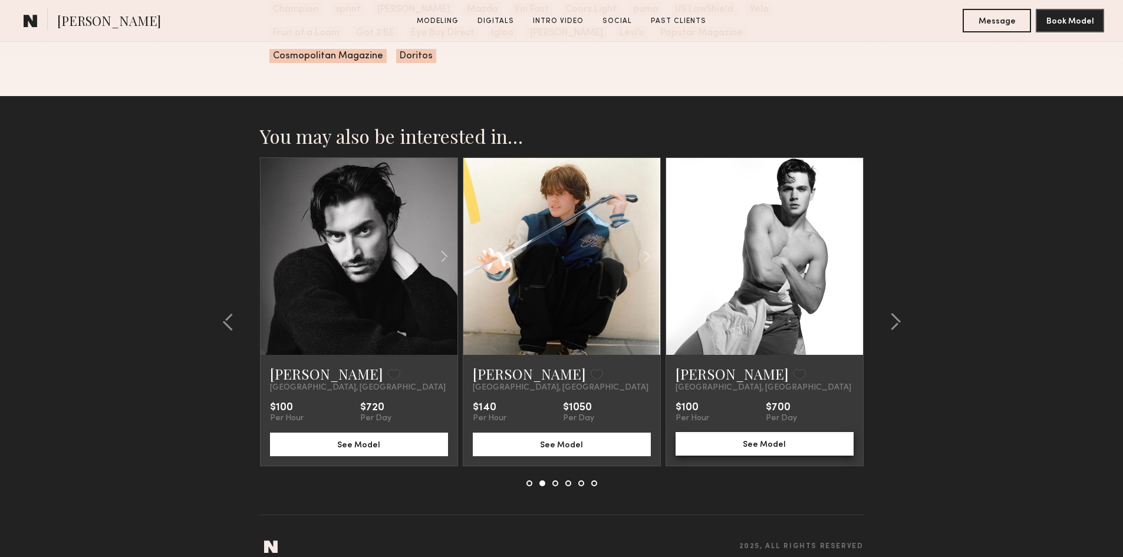
click at [809, 432] on button "See Model" at bounding box center [765, 444] width 178 height 24
click at [609, 436] on button "See Model" at bounding box center [562, 444] width 178 height 24
click at [350, 441] on div "Sam M. Favorite Los Angeles, CA $100 Per Hour $720 Per Day See Model" at bounding box center [359, 410] width 197 height 111
click at [373, 432] on button "See Model" at bounding box center [359, 444] width 178 height 24
click at [897, 312] on common-icon at bounding box center [896, 321] width 12 height 19
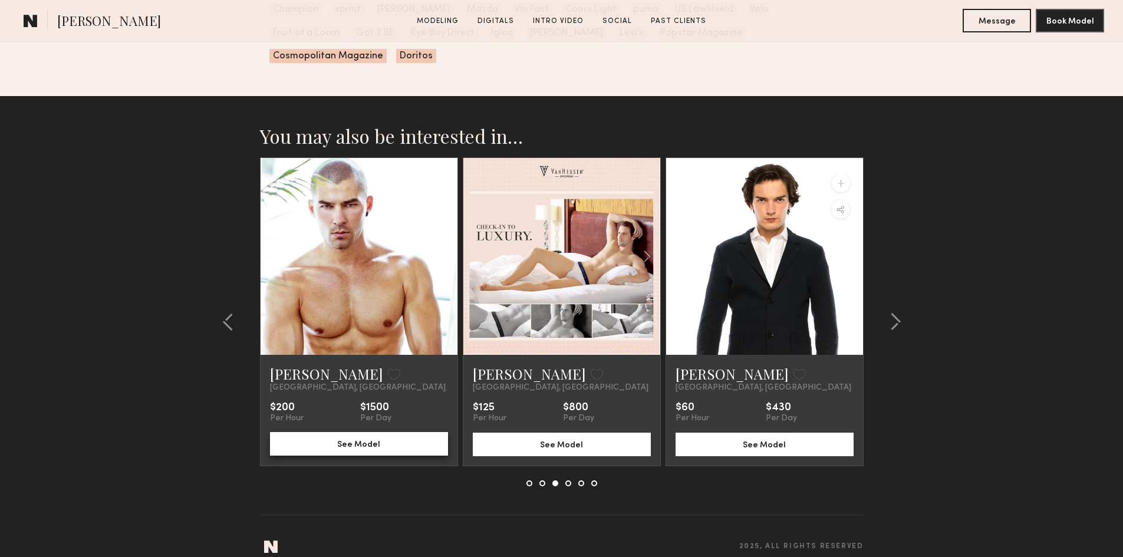
click at [354, 436] on button "See Model" at bounding box center [359, 444] width 178 height 24
click at [529, 432] on button "See Model" at bounding box center [562, 444] width 178 height 24
click at [725, 434] on button "See Model" at bounding box center [765, 444] width 178 height 24
click at [904, 315] on div at bounding box center [892, 321] width 57 height 329
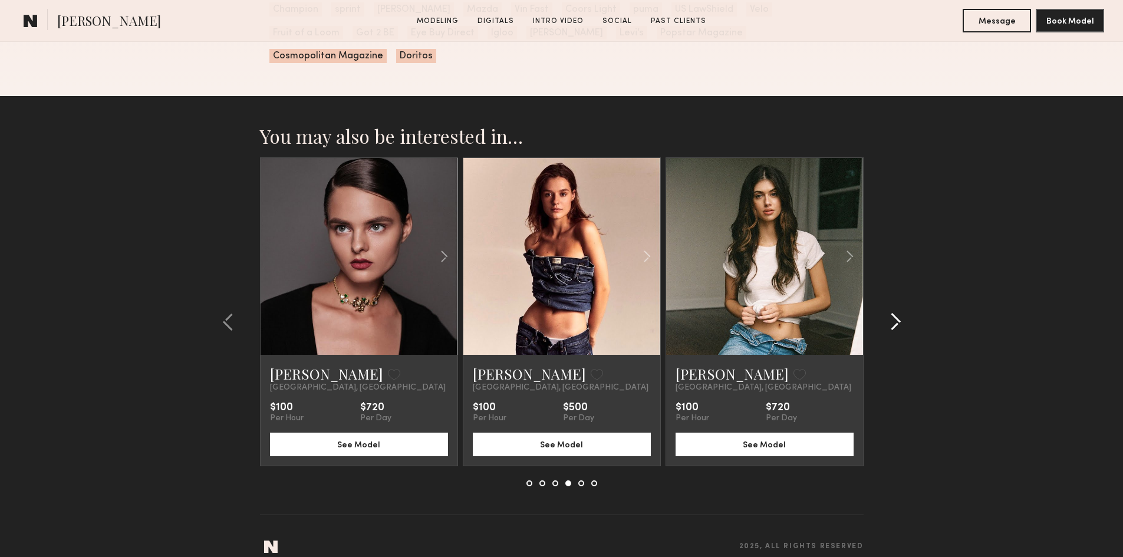
click at [904, 315] on div at bounding box center [892, 321] width 57 height 329
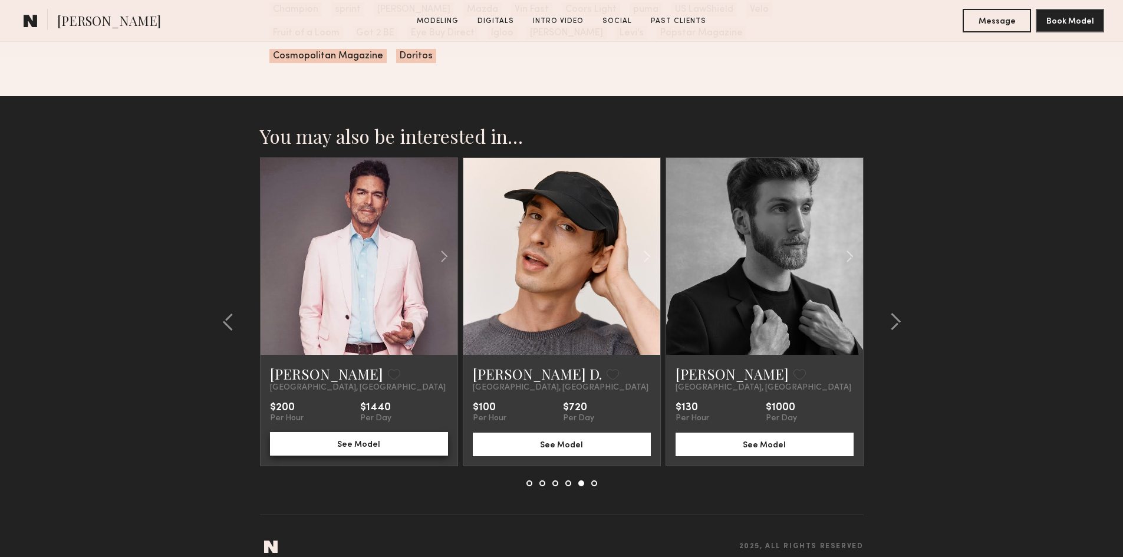
click at [414, 432] on button "See Model" at bounding box center [359, 444] width 178 height 24
click at [528, 432] on button "See Model" at bounding box center [562, 444] width 178 height 24
click at [723, 434] on button "See Model" at bounding box center [765, 444] width 178 height 24
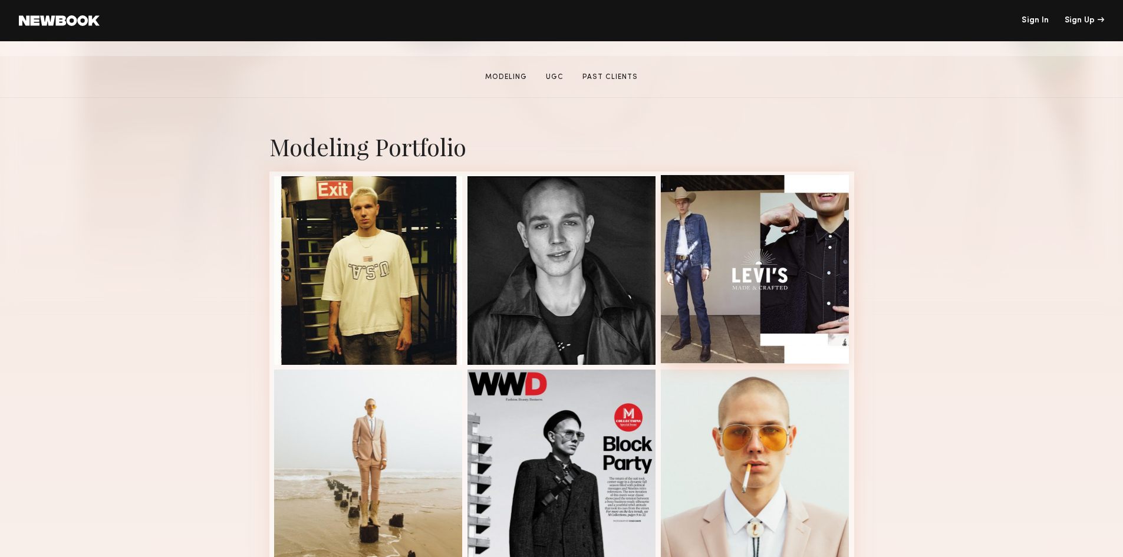
scroll to position [177, 0]
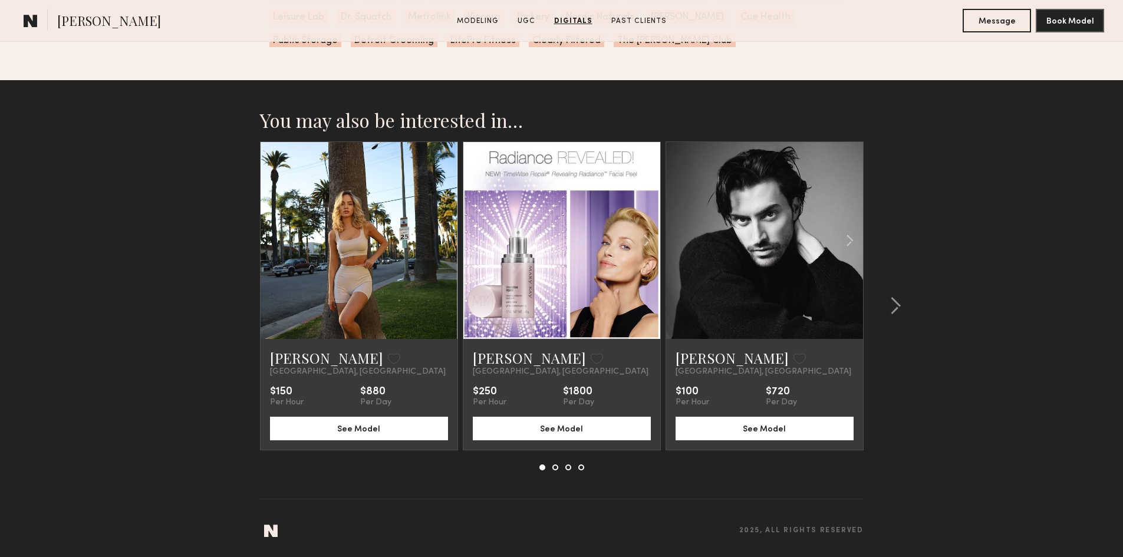
scroll to position [2146, 0]
click at [765, 435] on button "See Model" at bounding box center [765, 428] width 178 height 24
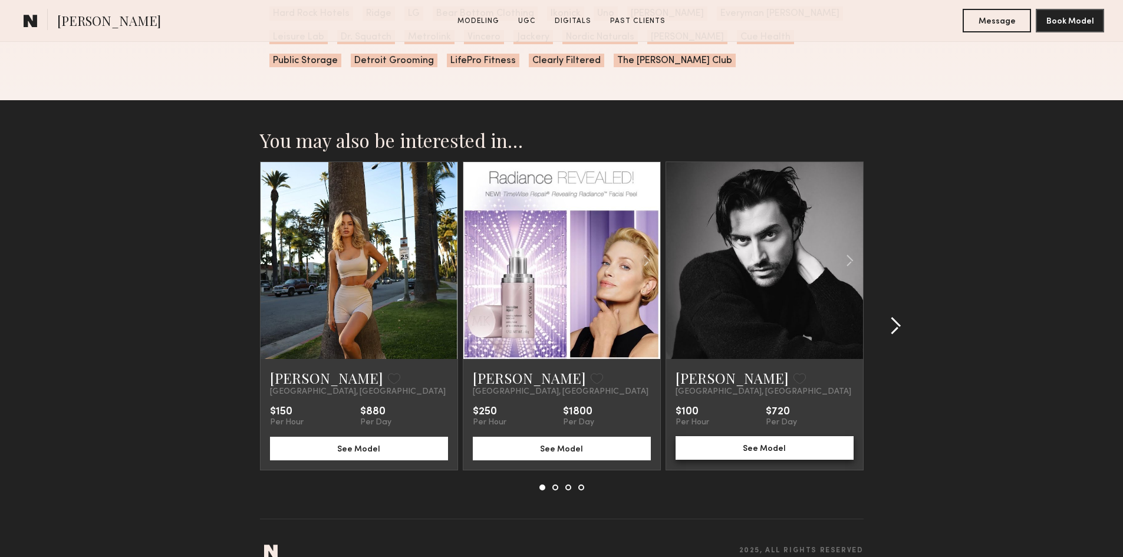
scroll to position [2087, 0]
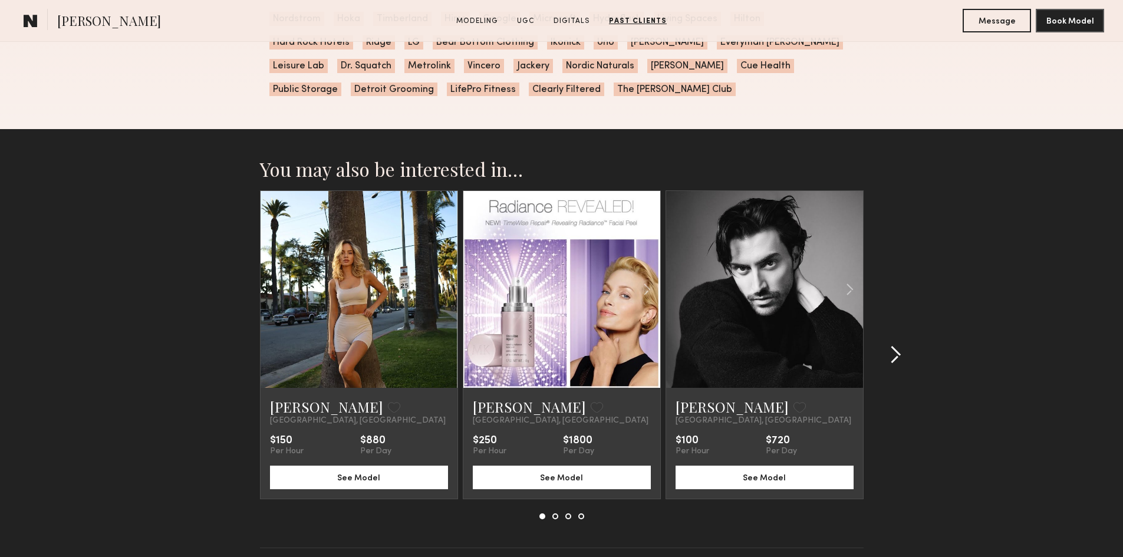
click at [891, 361] on common-icon at bounding box center [896, 354] width 12 height 19
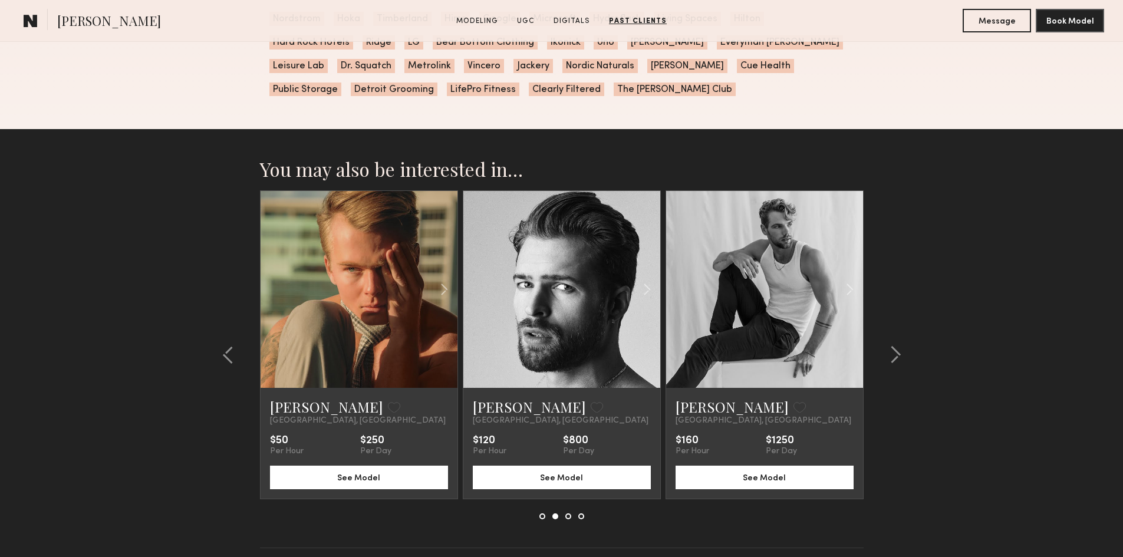
click at [356, 321] on link at bounding box center [358, 289] width 67 height 197
click at [564, 484] on button "See Model" at bounding box center [562, 477] width 178 height 24
click at [788, 489] on button "See Model" at bounding box center [765, 477] width 178 height 24
click at [895, 356] on common-icon at bounding box center [896, 354] width 12 height 19
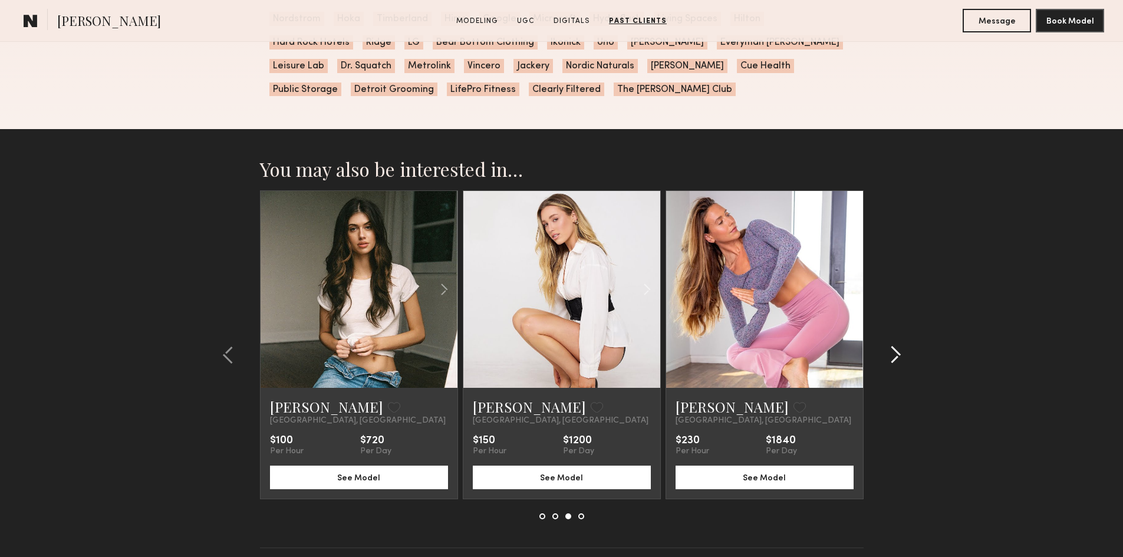
click at [895, 356] on common-icon at bounding box center [896, 354] width 12 height 19
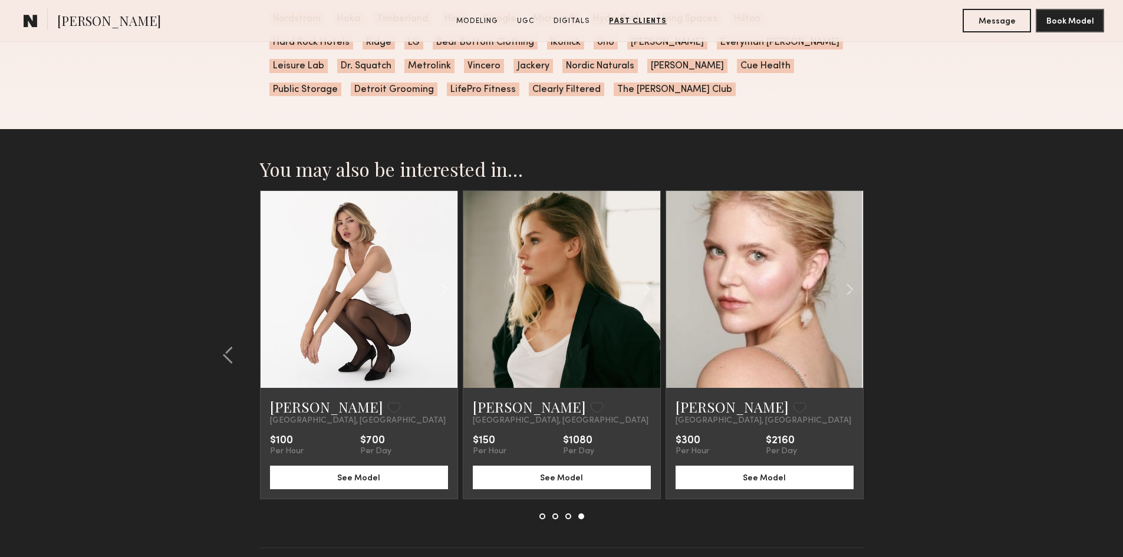
click at [895, 356] on section "You may also be interested in… Klaudia S. Favorite Los Angeles, CA $150 Per Hou…" at bounding box center [561, 367] width 1123 height 477
click at [215, 377] on div at bounding box center [231, 354] width 57 height 329
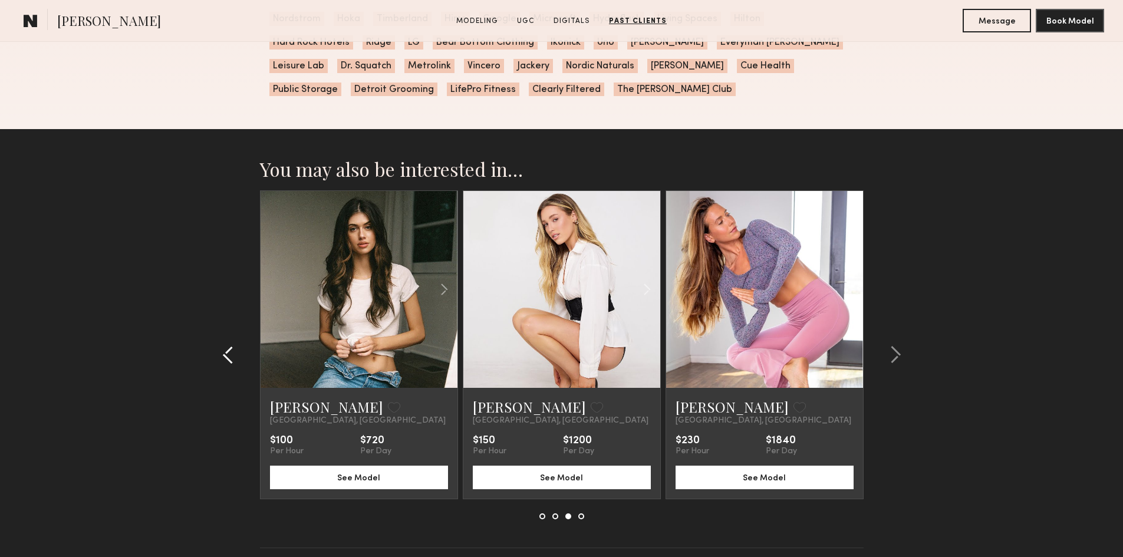
click at [228, 364] on common-icon at bounding box center [228, 354] width 12 height 19
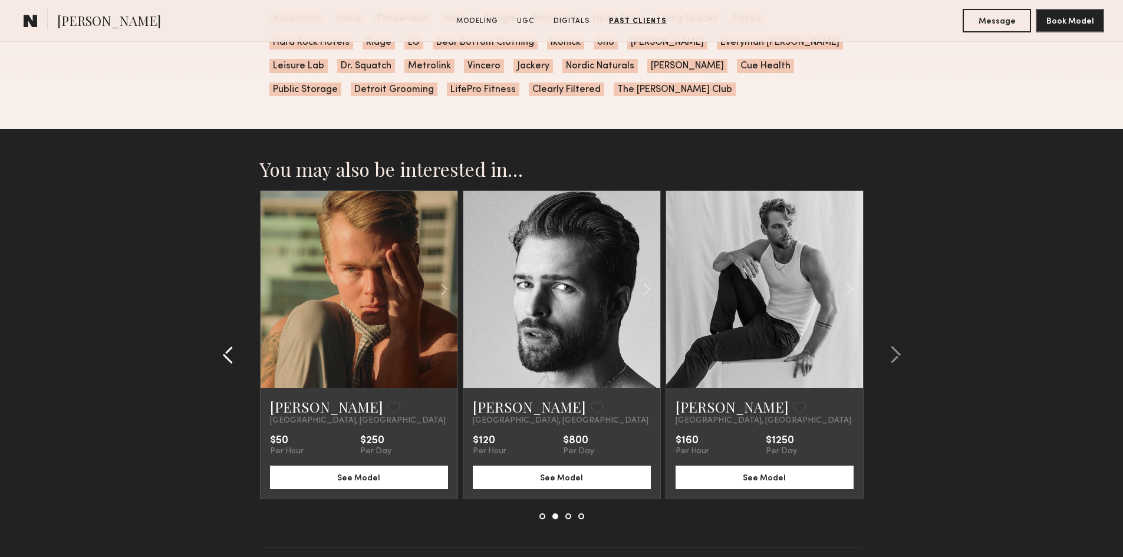
click at [228, 364] on common-icon at bounding box center [228, 354] width 12 height 19
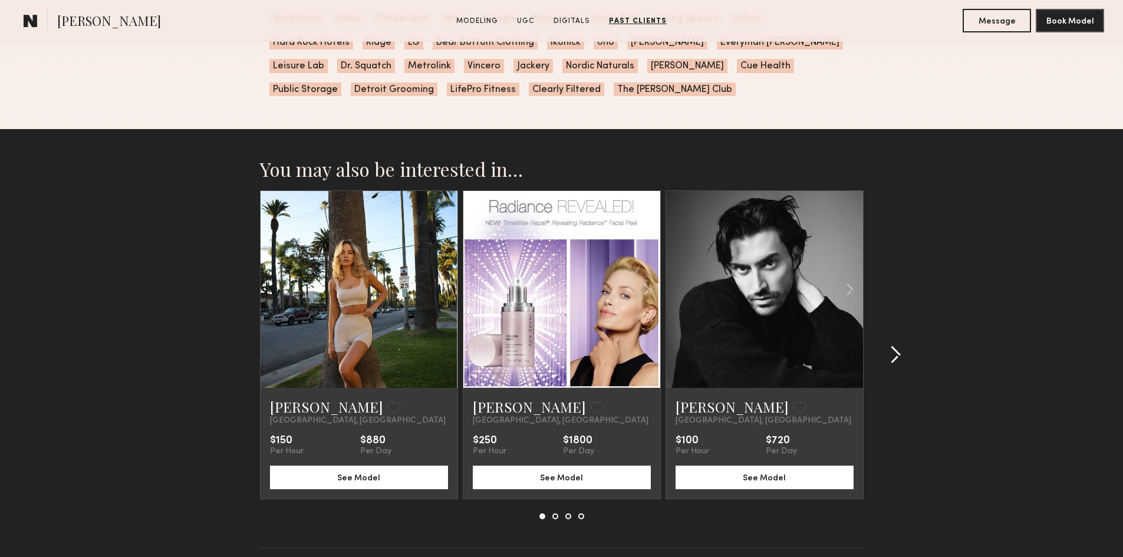
click at [900, 364] on common-icon at bounding box center [896, 354] width 12 height 19
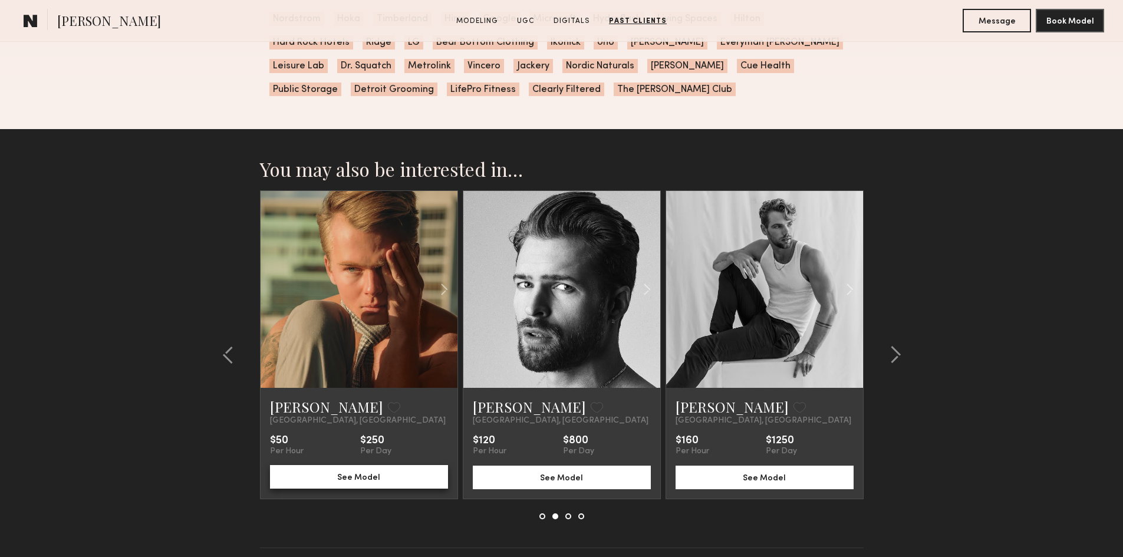
click at [410, 489] on button "See Model" at bounding box center [359, 477] width 178 height 24
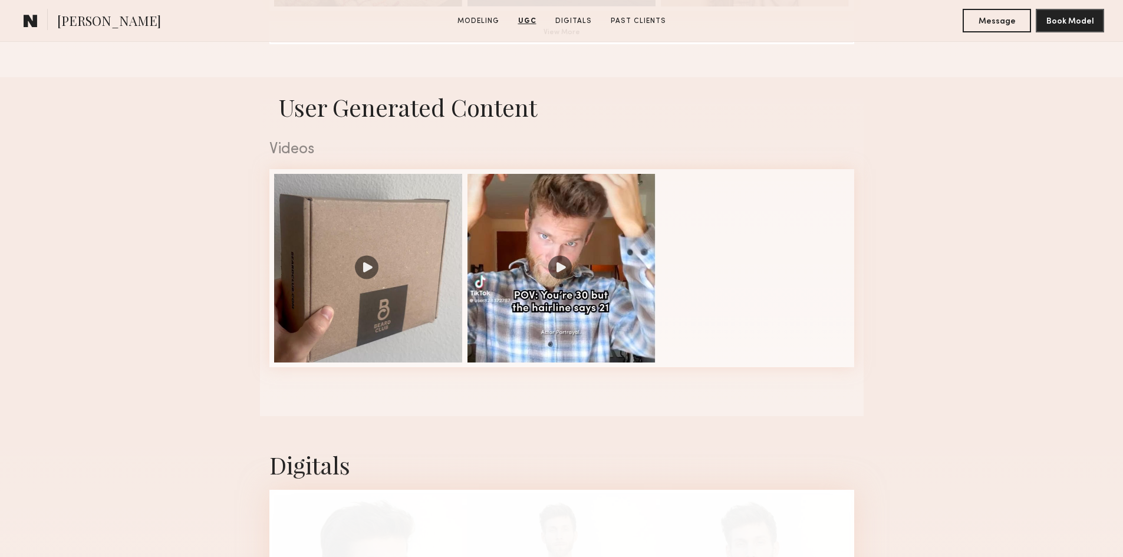
scroll to position [1002, 0]
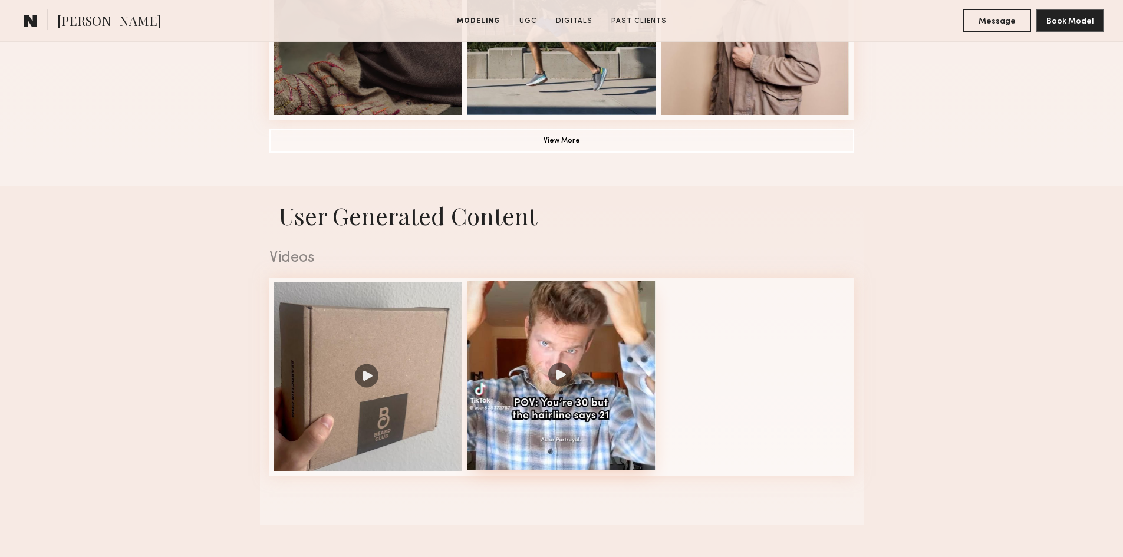
click at [564, 381] on div at bounding box center [562, 375] width 189 height 189
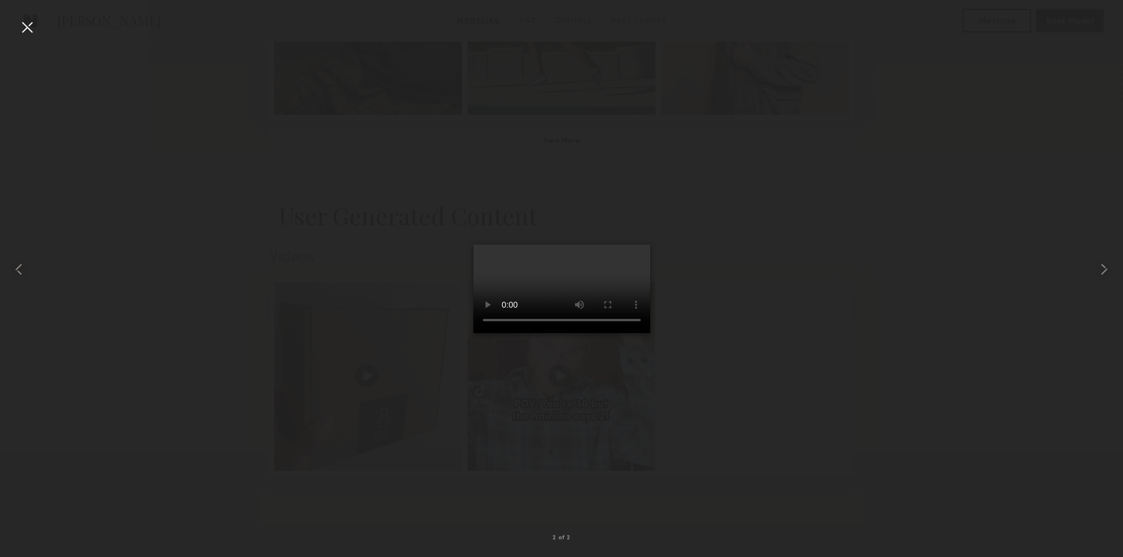
click at [33, 29] on div at bounding box center [27, 27] width 19 height 19
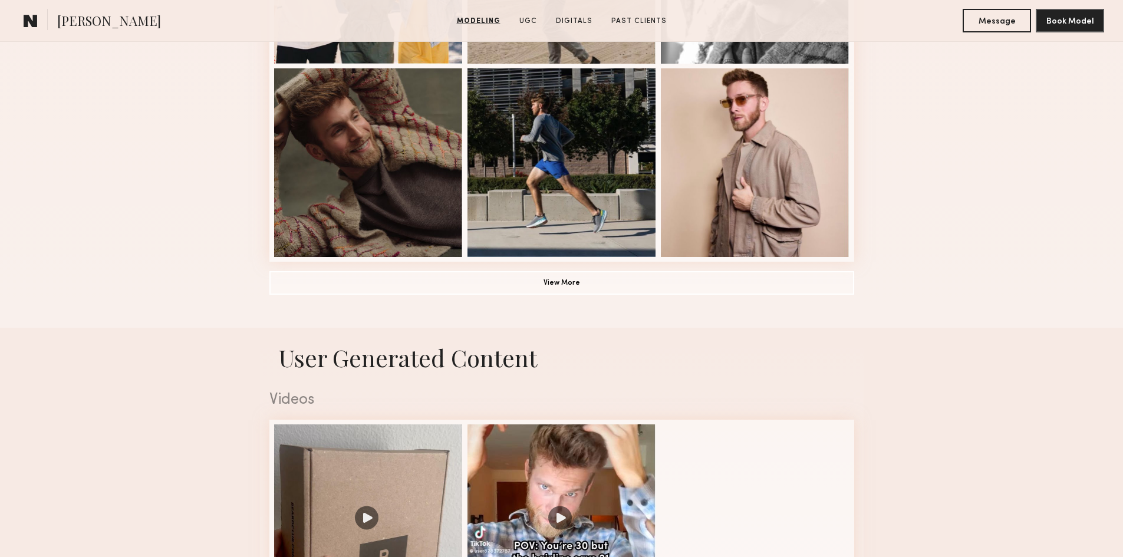
scroll to position [766, 0]
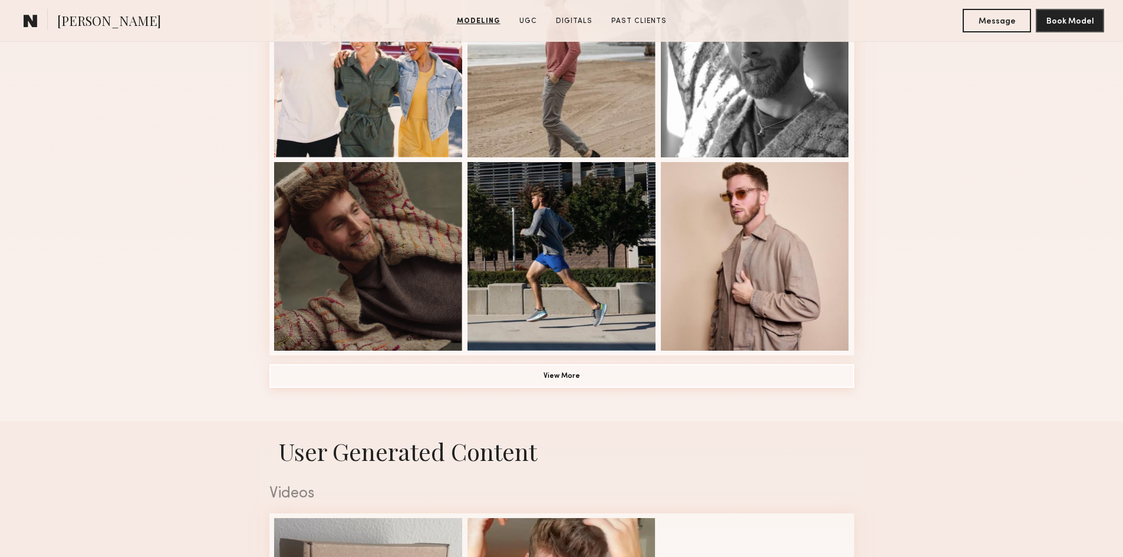
click at [538, 386] on button "View More" at bounding box center [561, 376] width 585 height 24
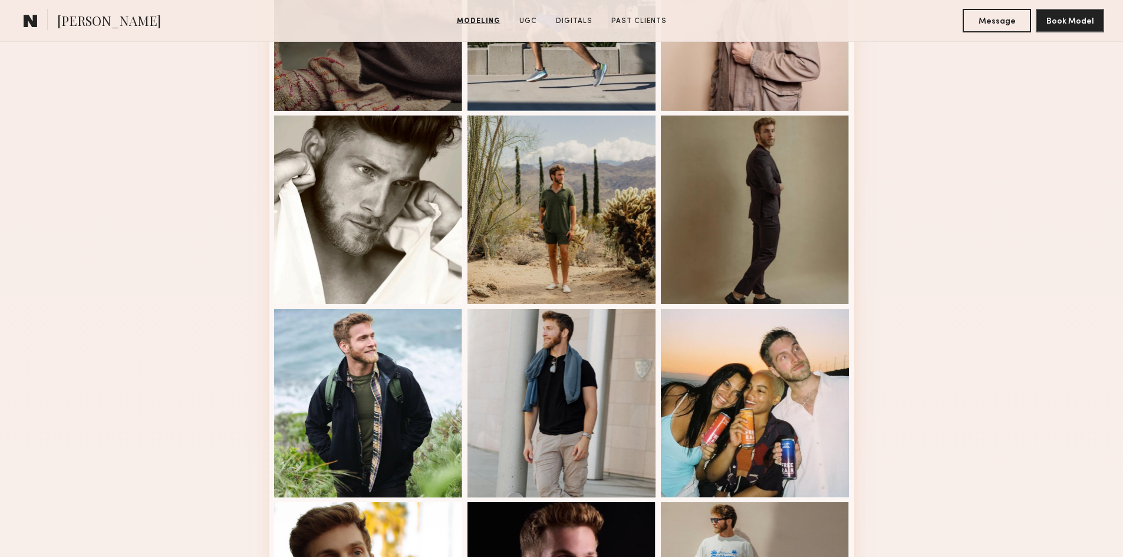
scroll to position [1061, 0]
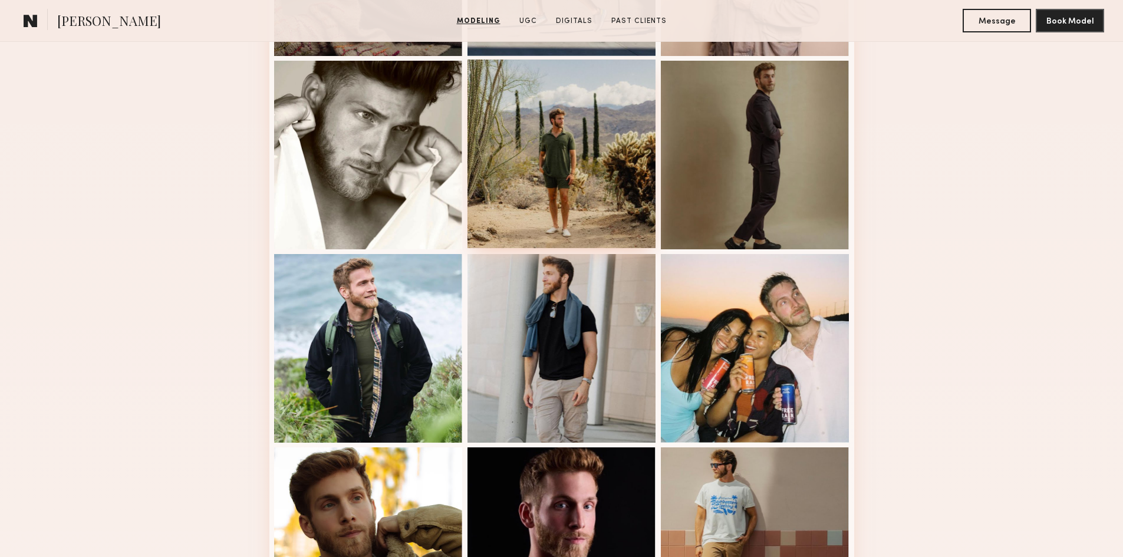
click at [594, 204] on div at bounding box center [562, 154] width 189 height 189
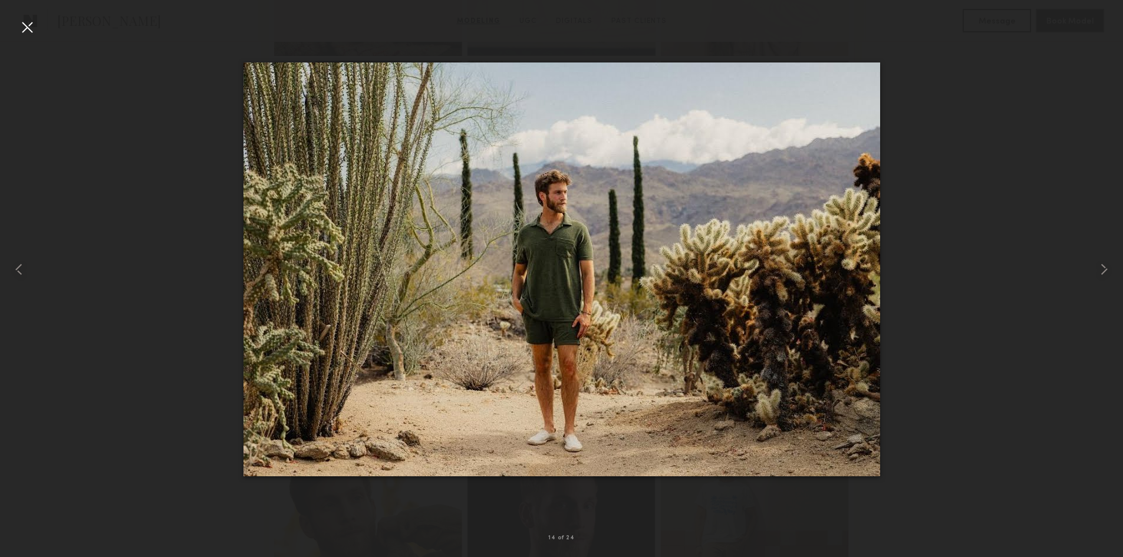
click at [19, 25] on div at bounding box center [27, 27] width 19 height 19
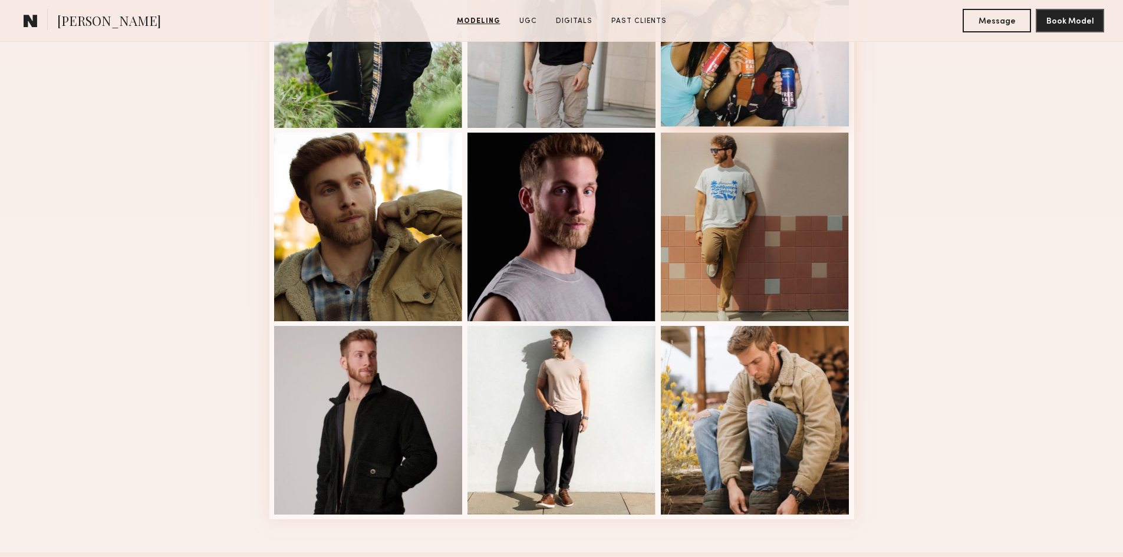
scroll to position [1533, 0]
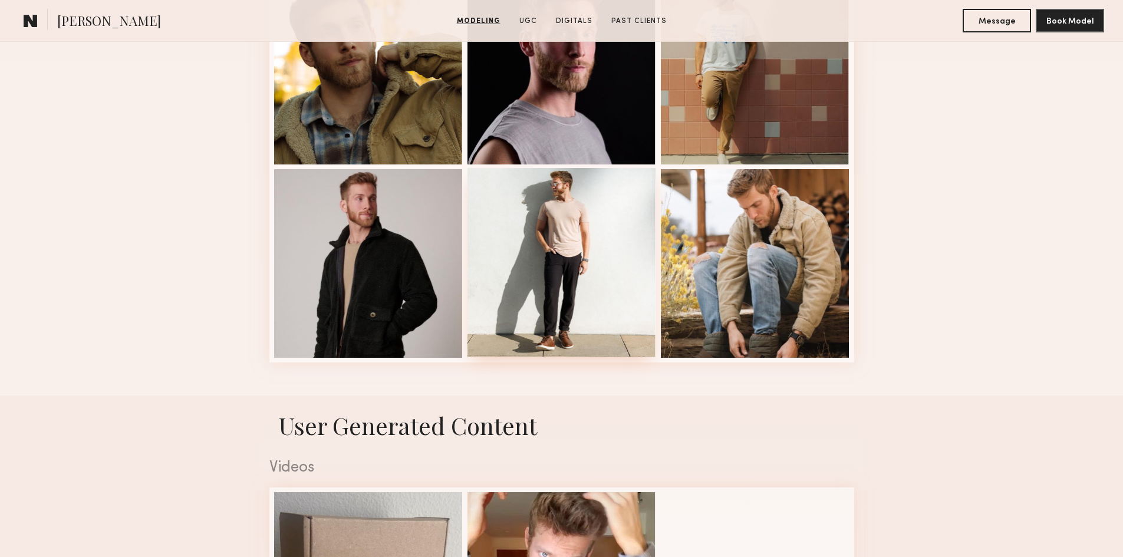
click at [486, 304] on div at bounding box center [562, 262] width 189 height 189
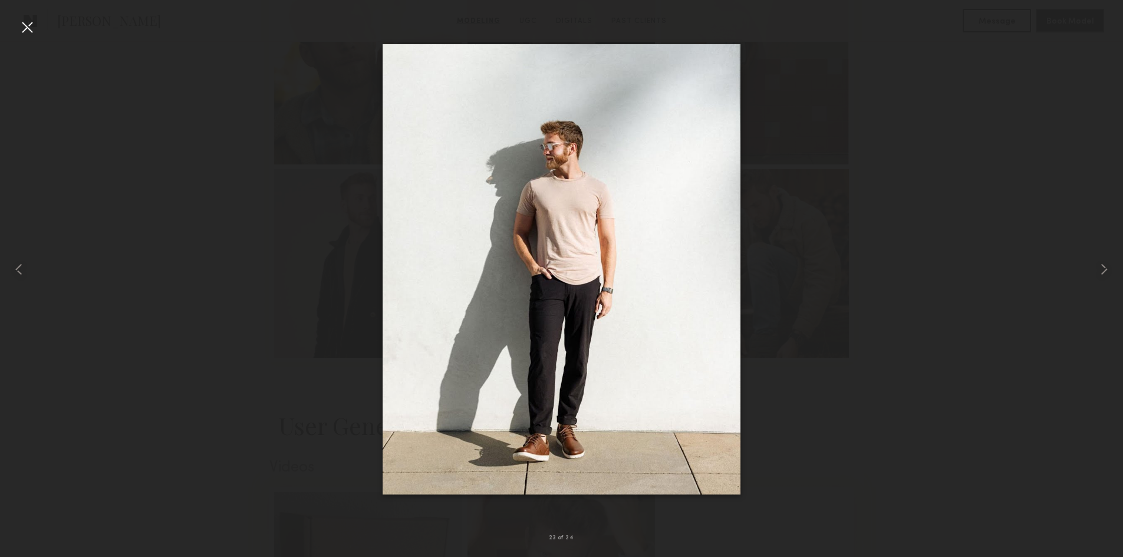
click at [21, 27] on div at bounding box center [27, 27] width 19 height 19
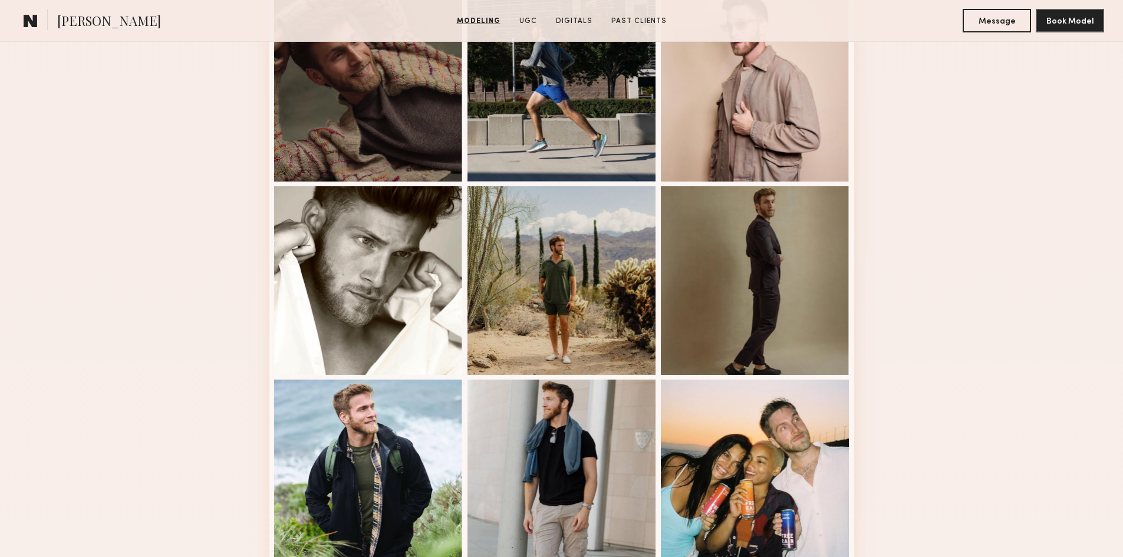
scroll to position [825, 0]
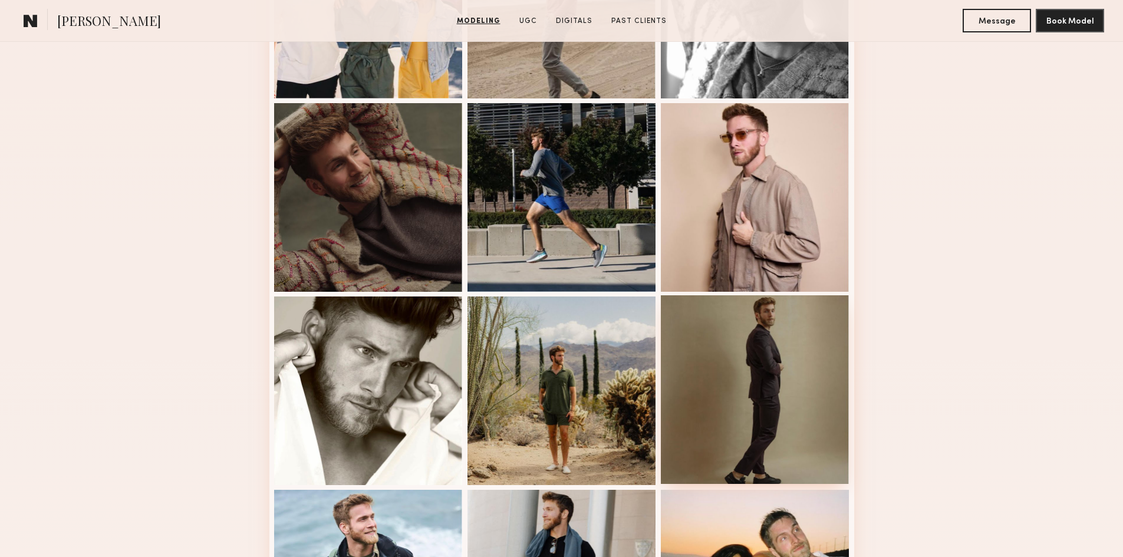
click at [785, 411] on div at bounding box center [755, 389] width 189 height 189
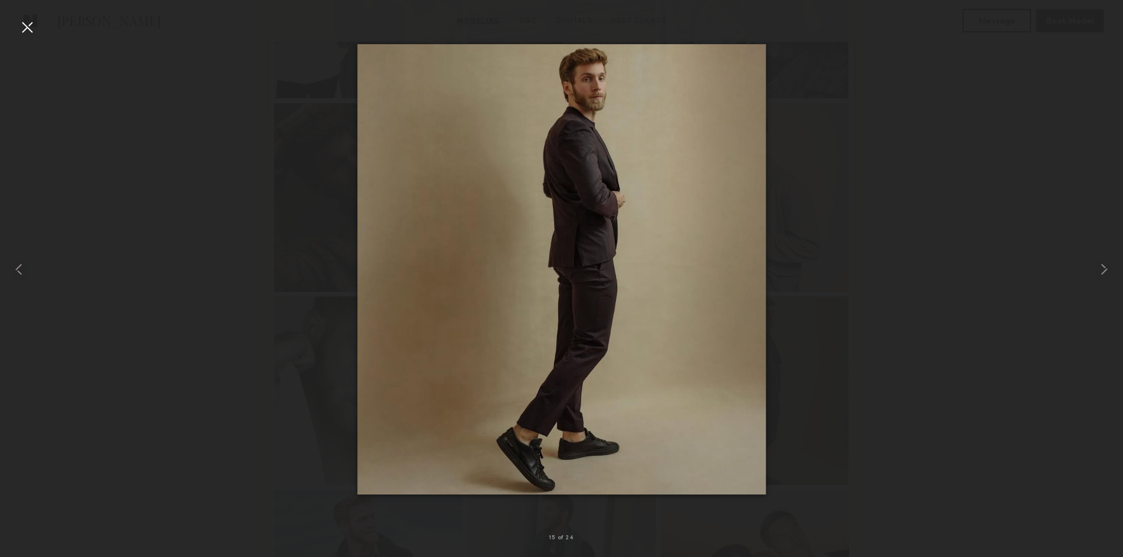
click at [21, 27] on div at bounding box center [27, 27] width 19 height 19
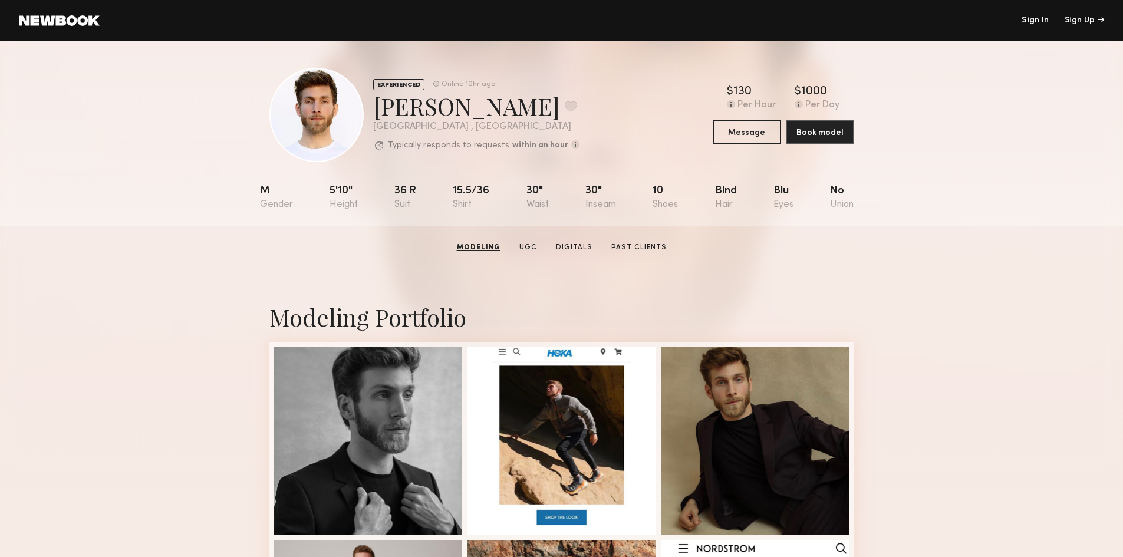
scroll to position [0, 0]
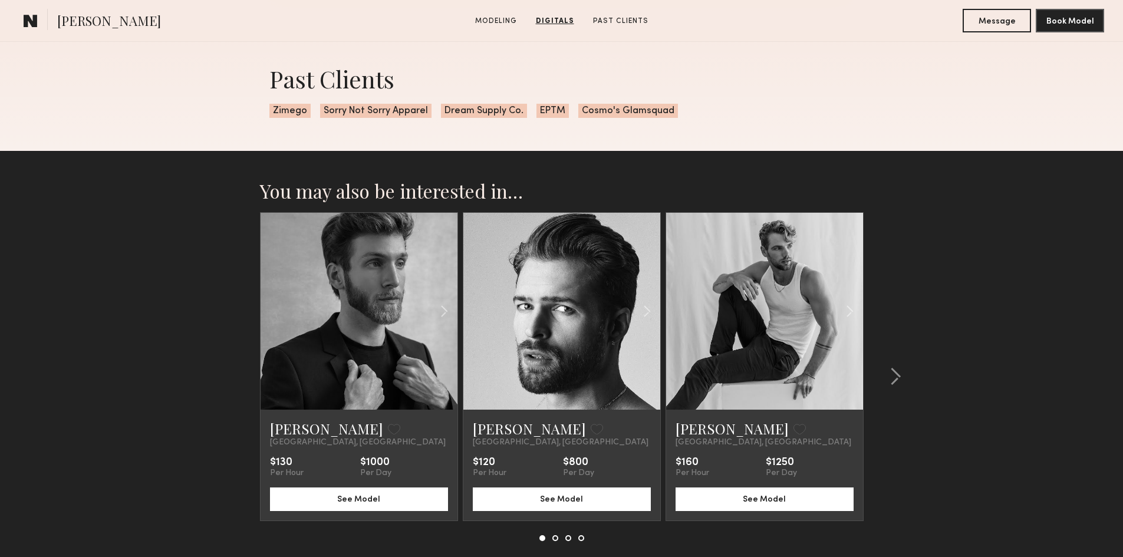
scroll to position [1732, 0]
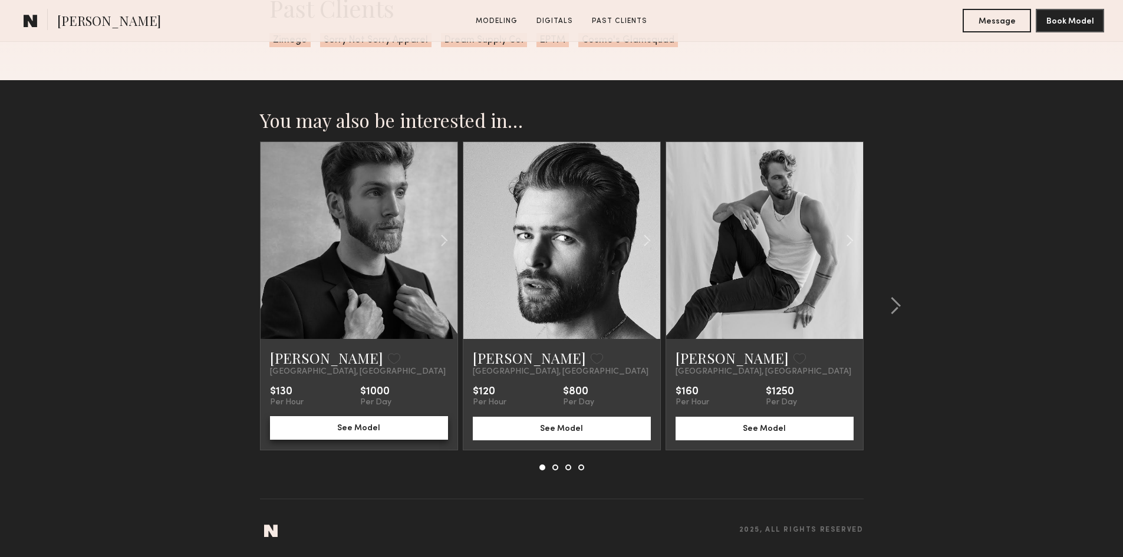
click at [325, 432] on button "See Model" at bounding box center [359, 428] width 178 height 24
click at [590, 287] on link at bounding box center [561, 240] width 67 height 197
click at [733, 254] on link at bounding box center [764, 240] width 67 height 197
click at [900, 297] on common-icon at bounding box center [896, 306] width 12 height 19
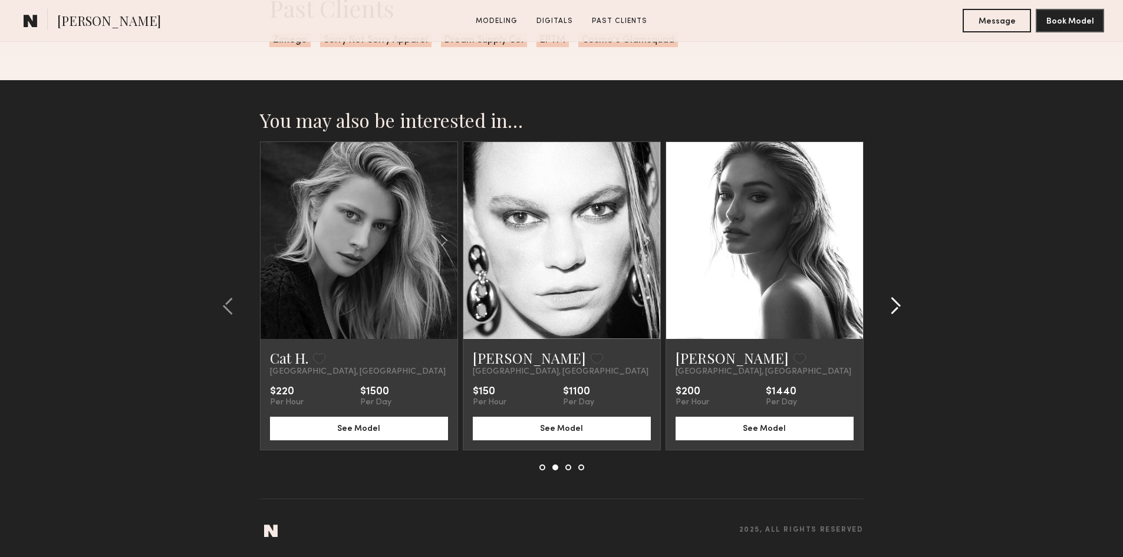
click at [900, 297] on common-icon at bounding box center [896, 306] width 12 height 19
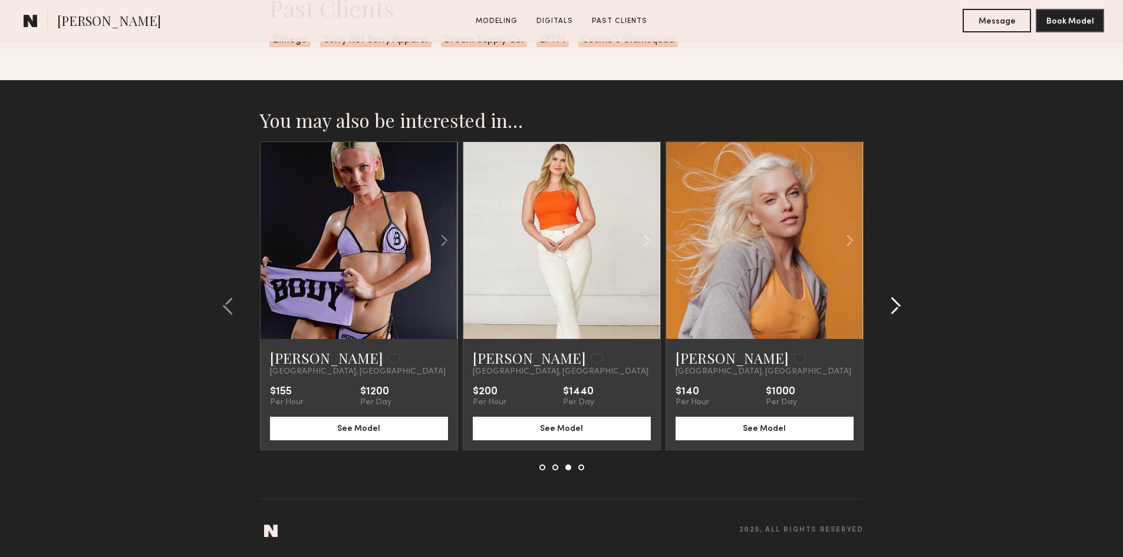
click at [900, 297] on common-icon at bounding box center [896, 306] width 12 height 19
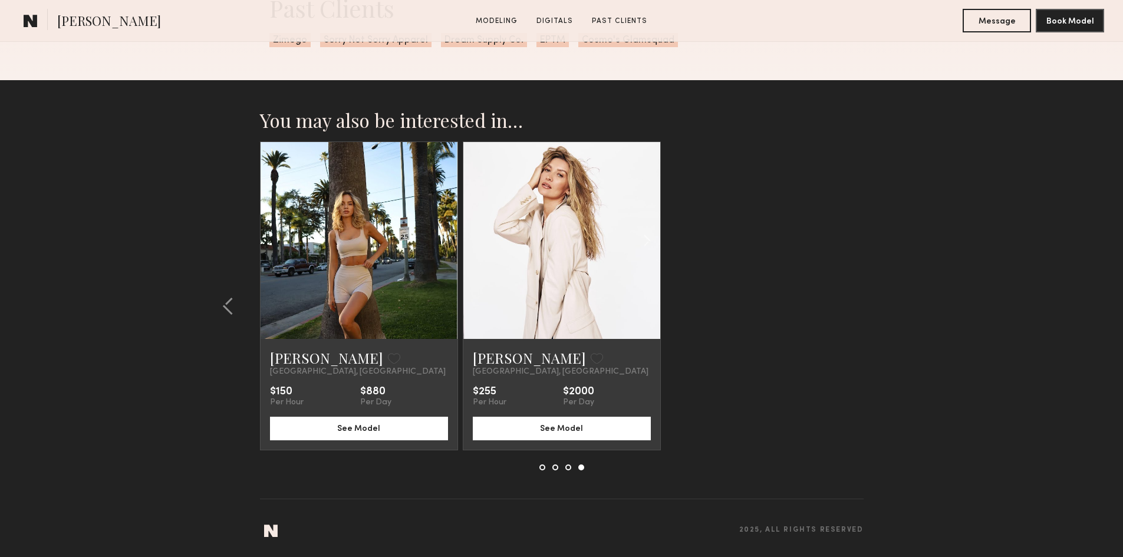
click at [900, 297] on section "You may also be interested in… Erik R. Favorite Los Angeles, CA $130 Per Hour $…" at bounding box center [561, 318] width 1123 height 477
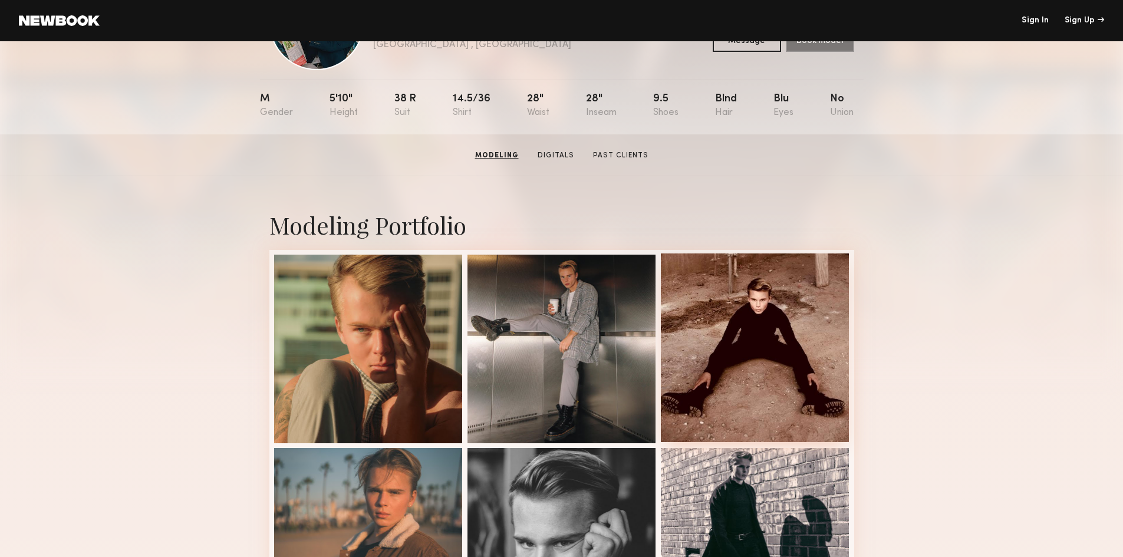
scroll to position [0, 0]
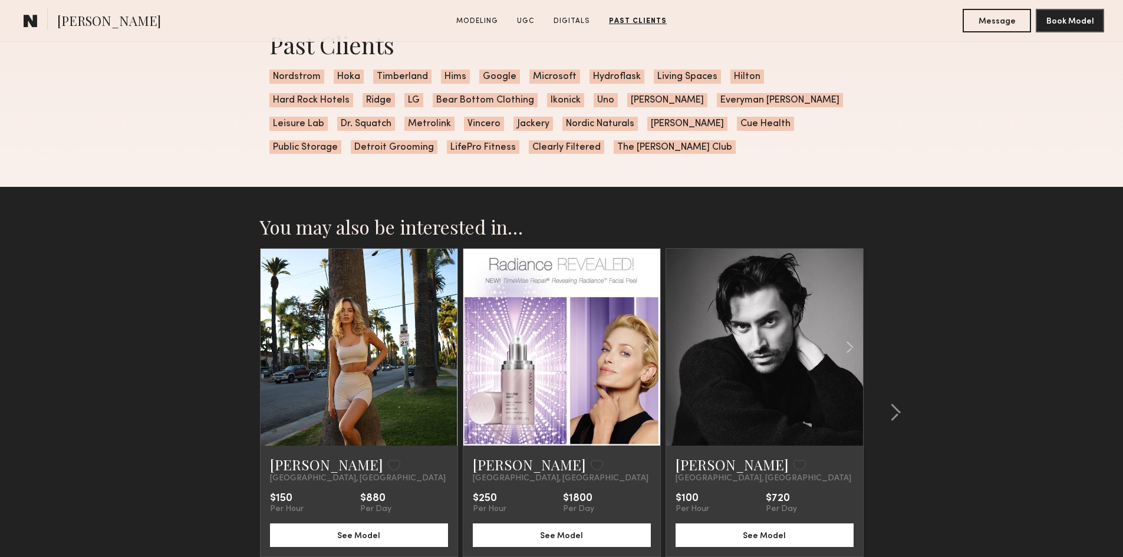
scroll to position [2146, 0]
